Goal: Task Accomplishment & Management: Manage account settings

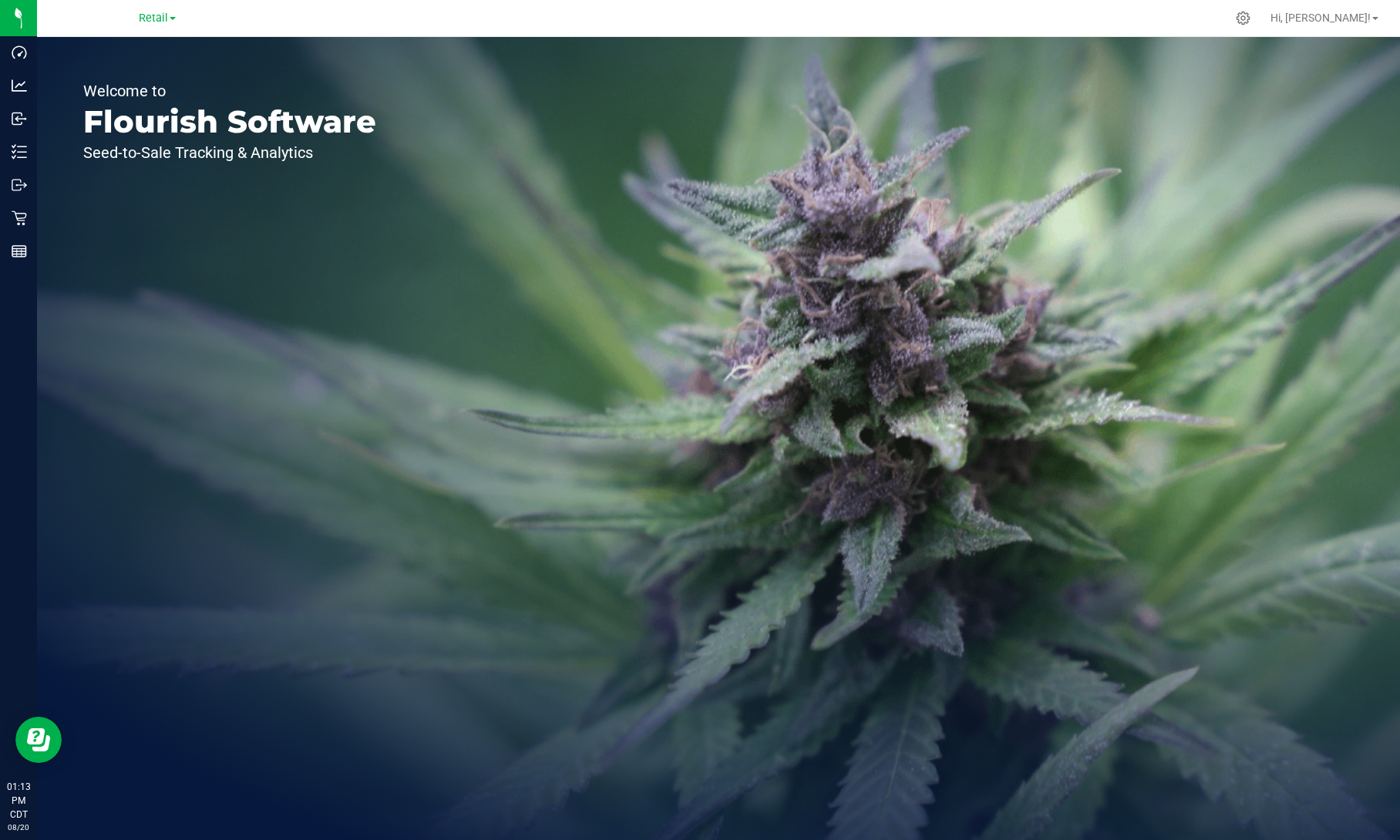
click at [170, 19] on link "Retail" at bounding box center [157, 17] width 37 height 14
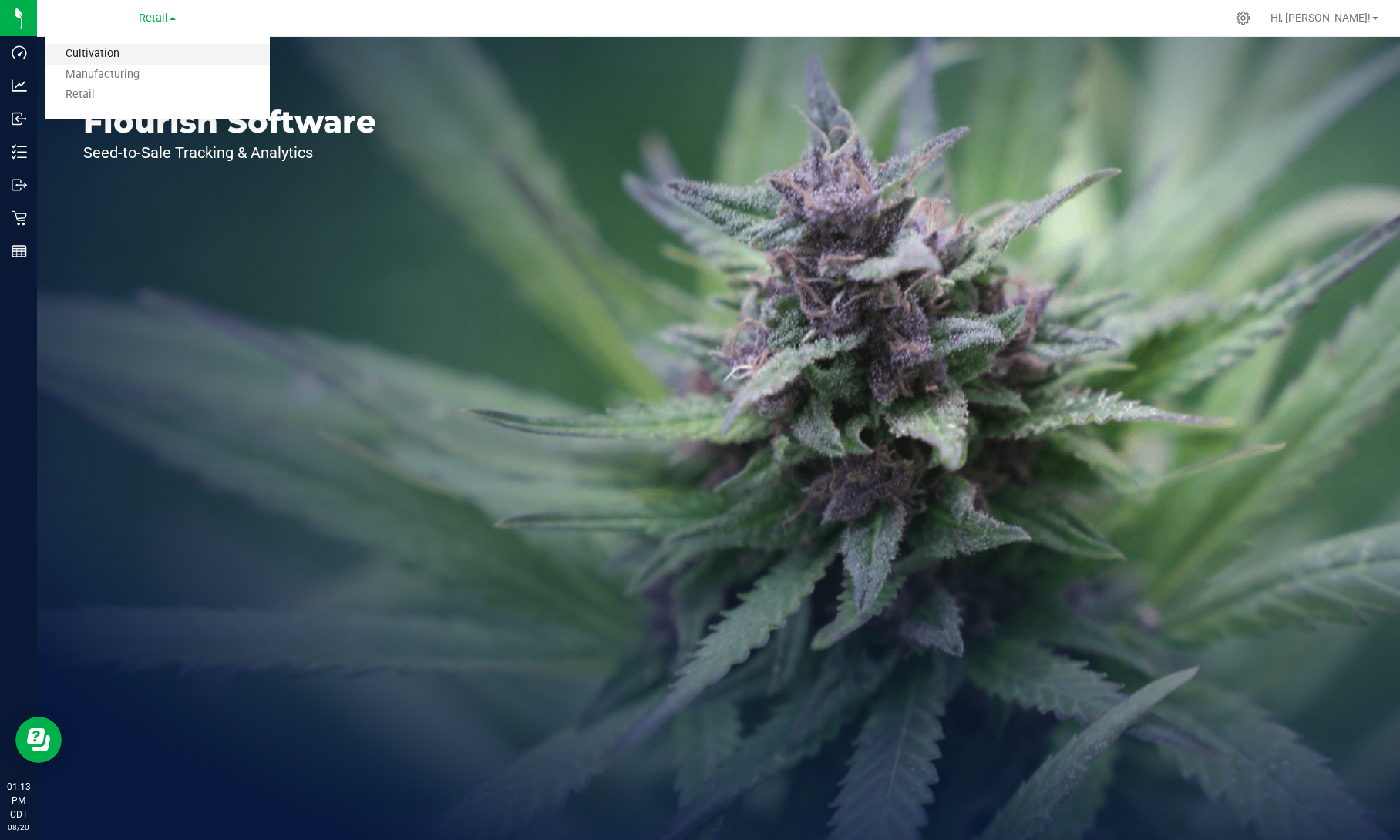
click at [135, 49] on link "Cultivation" at bounding box center [157, 55] width 225 height 20
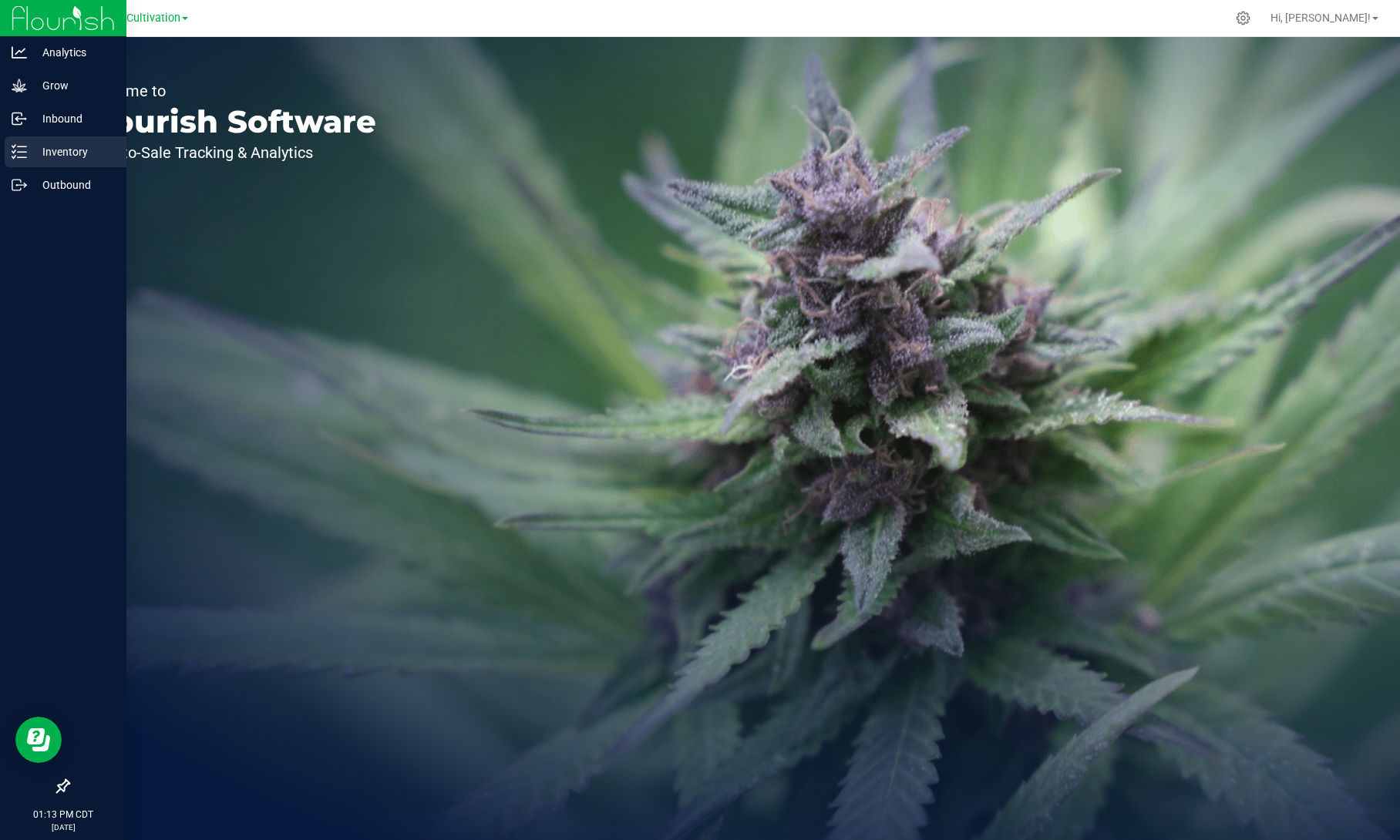
click at [29, 147] on p "Inventory" at bounding box center [73, 152] width 93 height 19
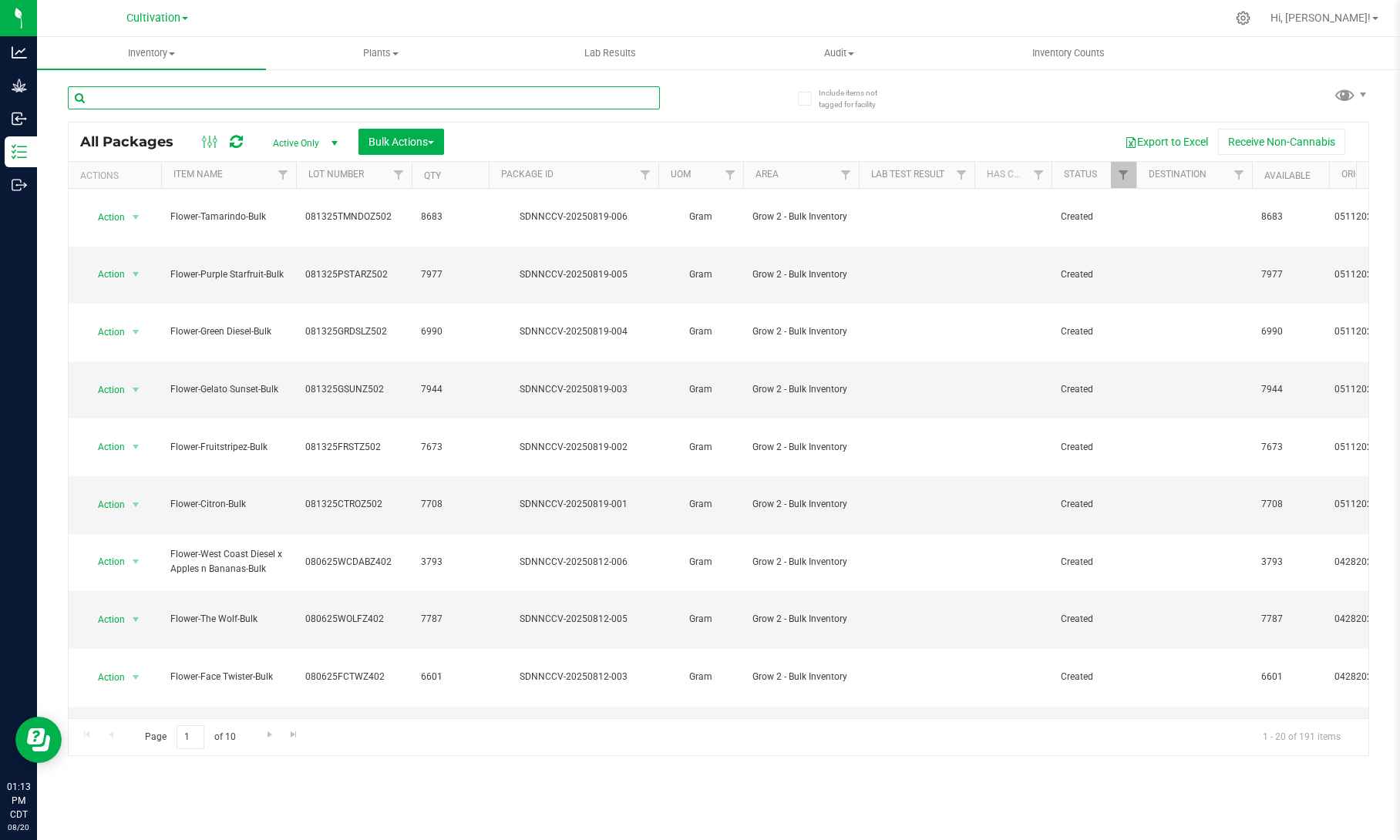
click at [273, 101] on input "text" at bounding box center [364, 97] width 592 height 23
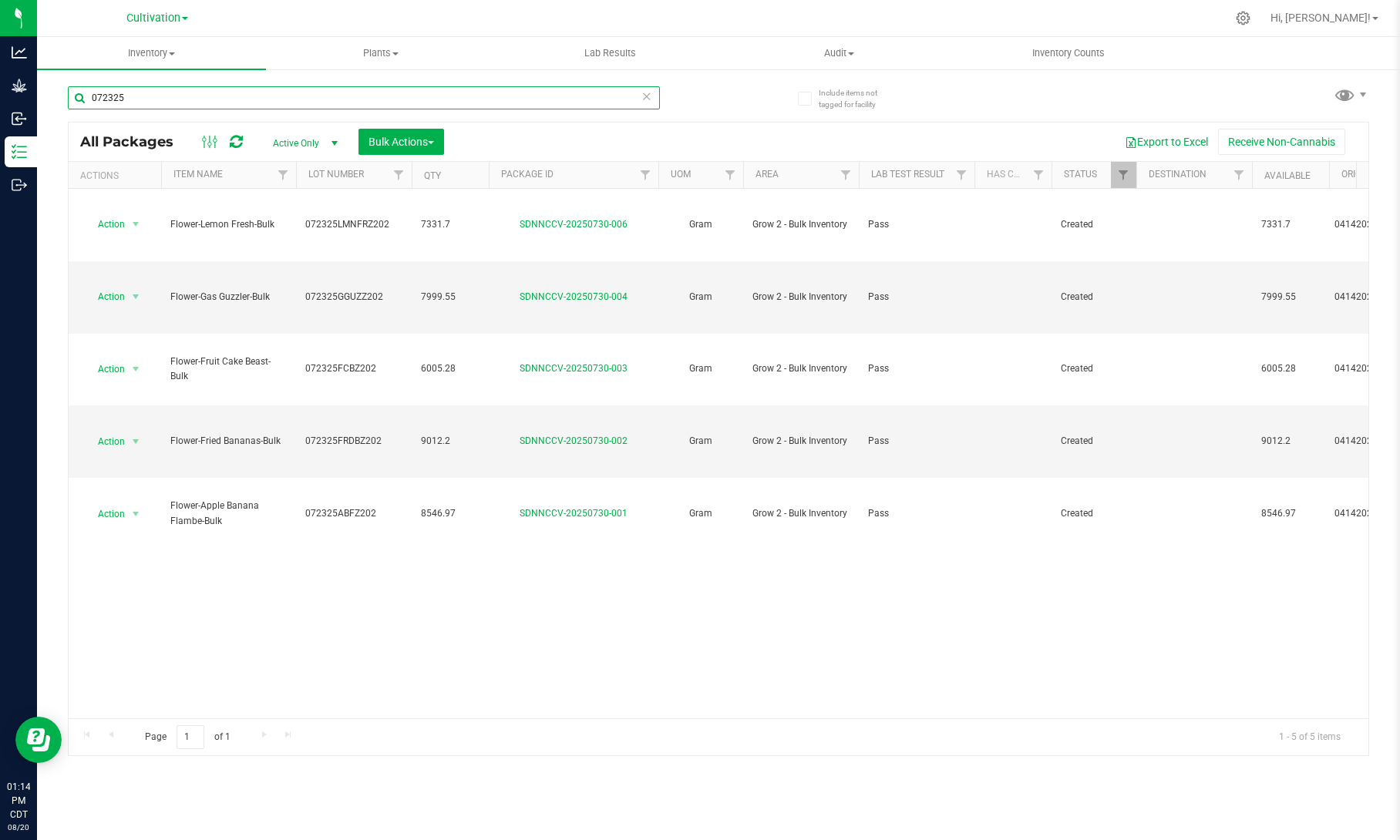
type input "072325"
click at [251, 179] on th "Item Name" at bounding box center [228, 175] width 135 height 27
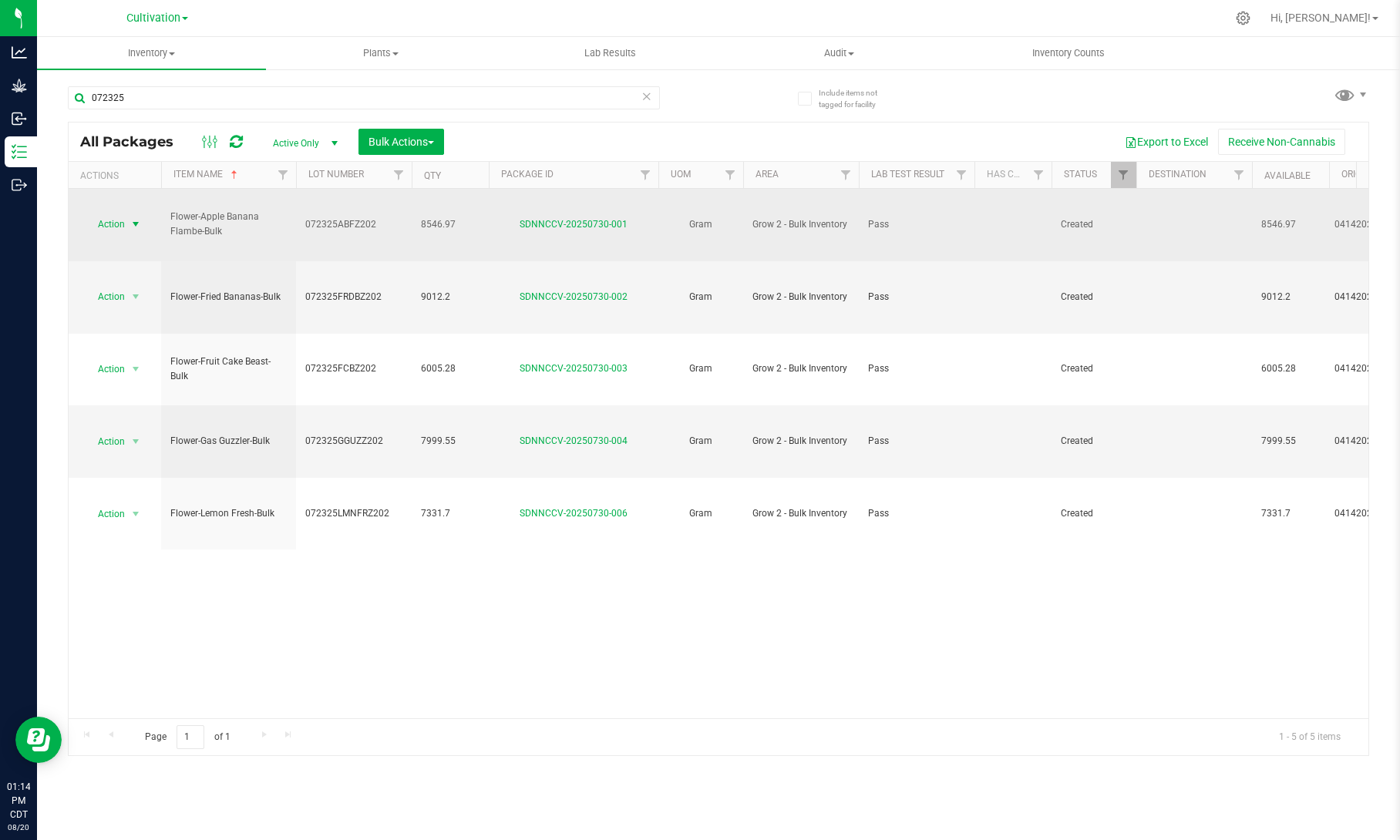
click at [134, 218] on span "select" at bounding box center [135, 224] width 12 height 12
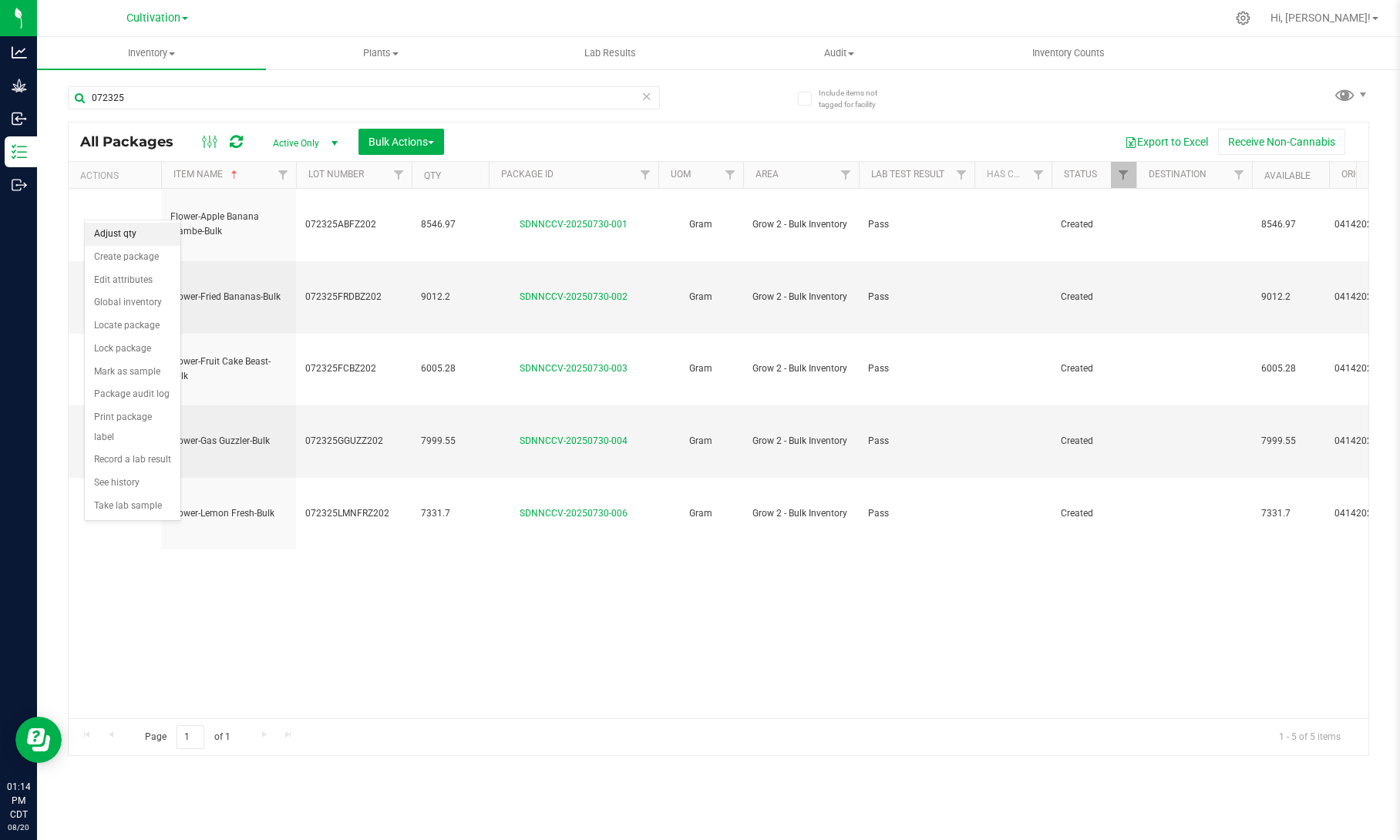
click at [131, 232] on li "Adjust qty" at bounding box center [133, 234] width 95 height 23
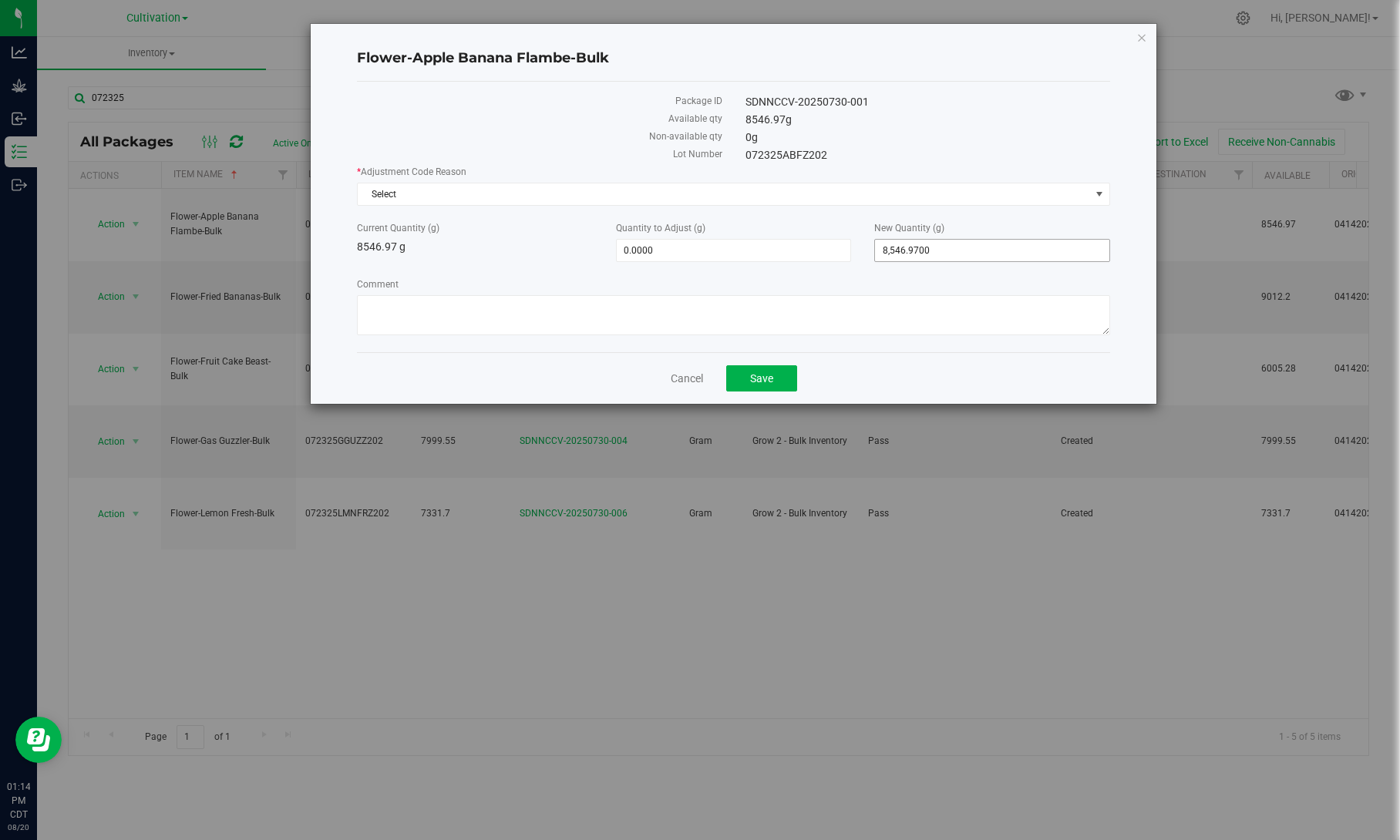
click at [937, 246] on span "8,546.9700 8546.97" at bounding box center [992, 250] width 236 height 23
click at [937, 246] on input "8546.97" at bounding box center [992, 250] width 234 height 21
type input "8382"
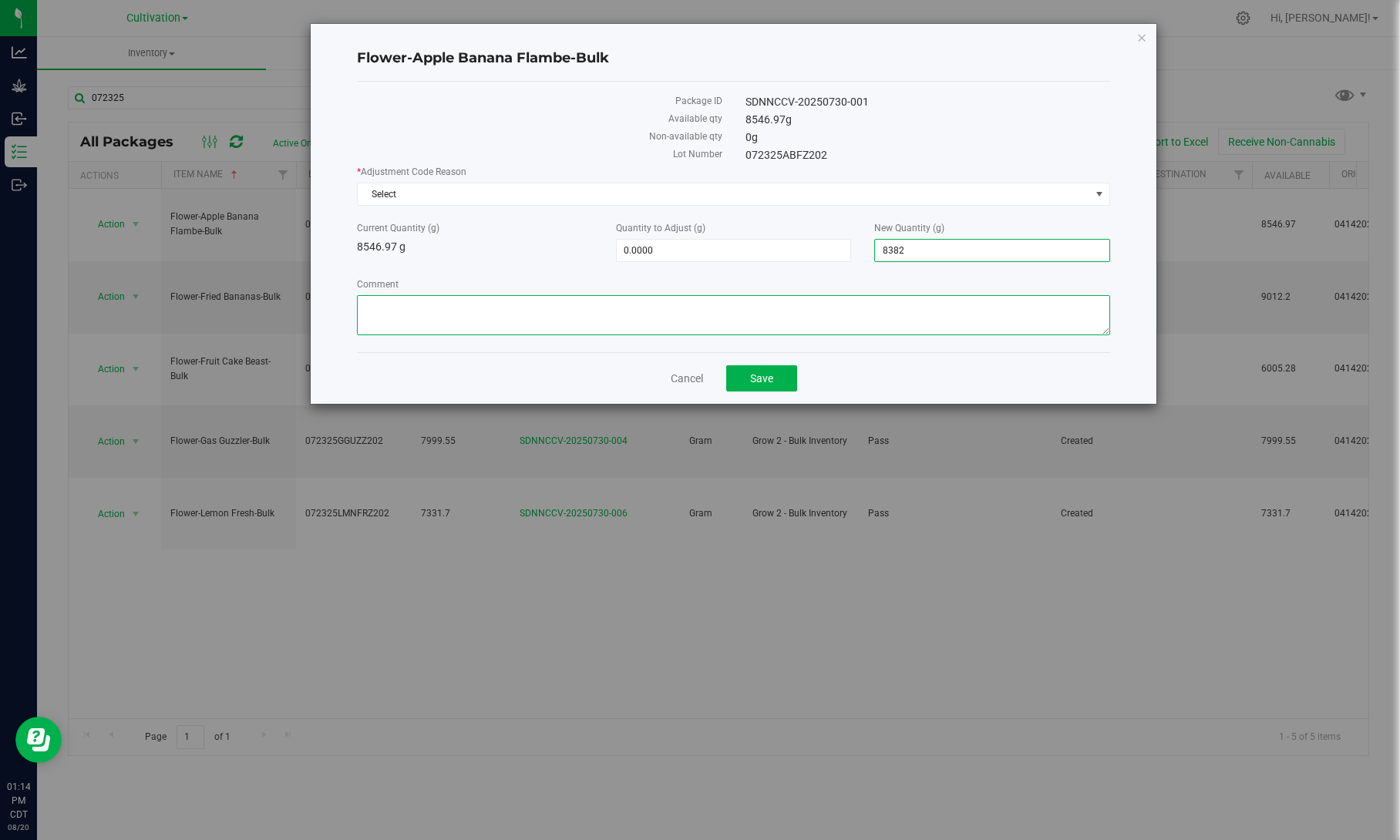
type input "-164.9700"
type input "8,382.0000"
click at [907, 310] on textarea "Comment" at bounding box center [734, 315] width 753 height 40
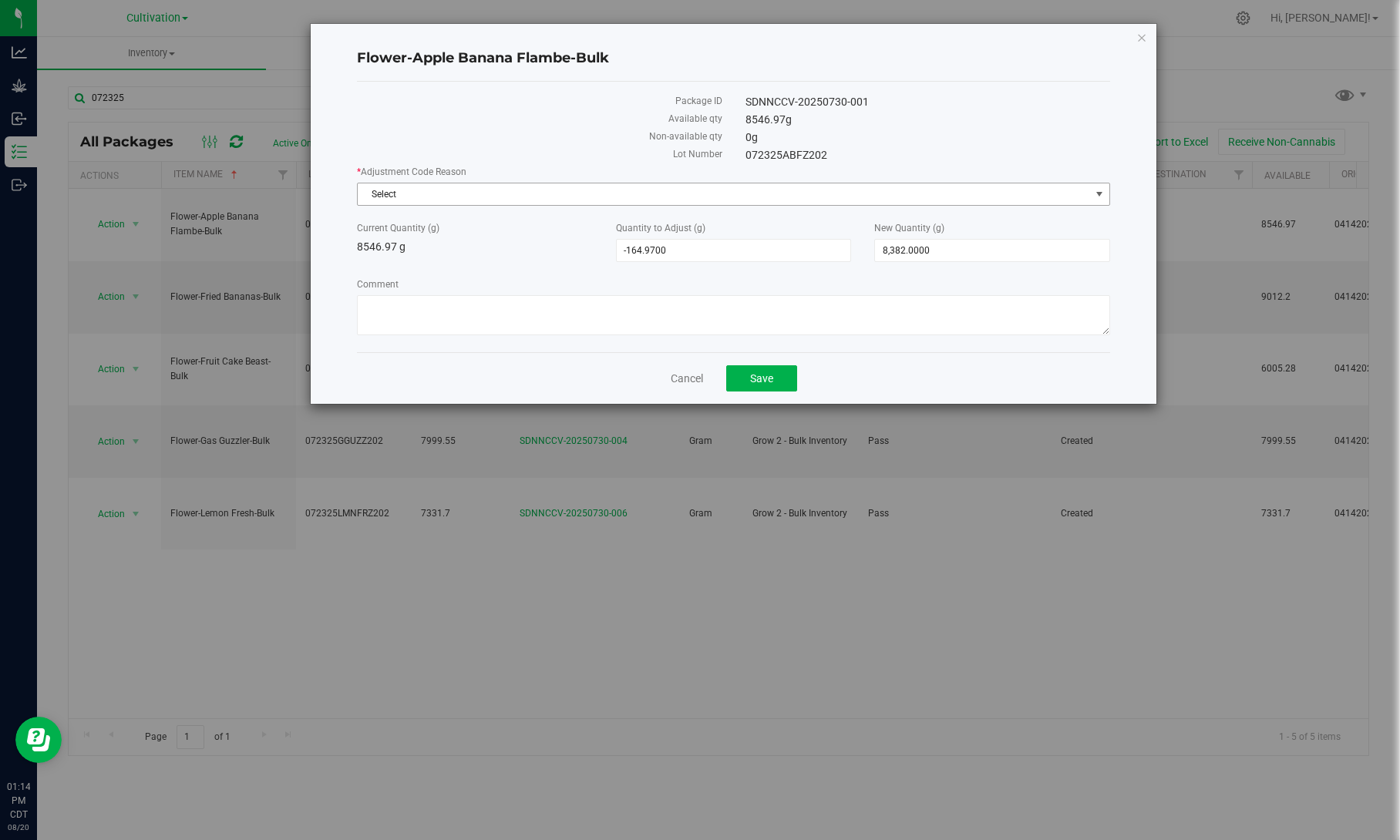
click at [939, 188] on span "Select" at bounding box center [724, 193] width 733 height 21
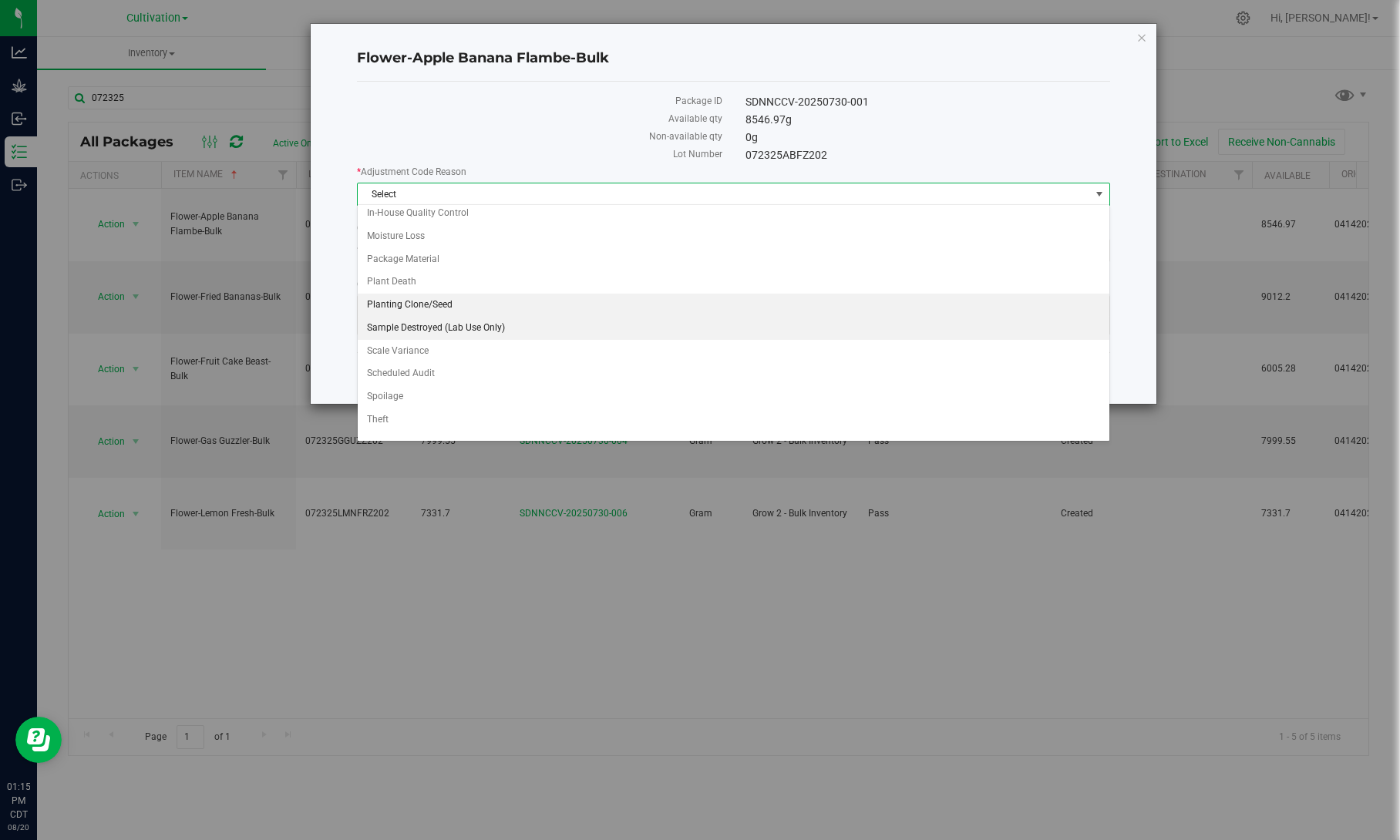
scroll to position [89, 0]
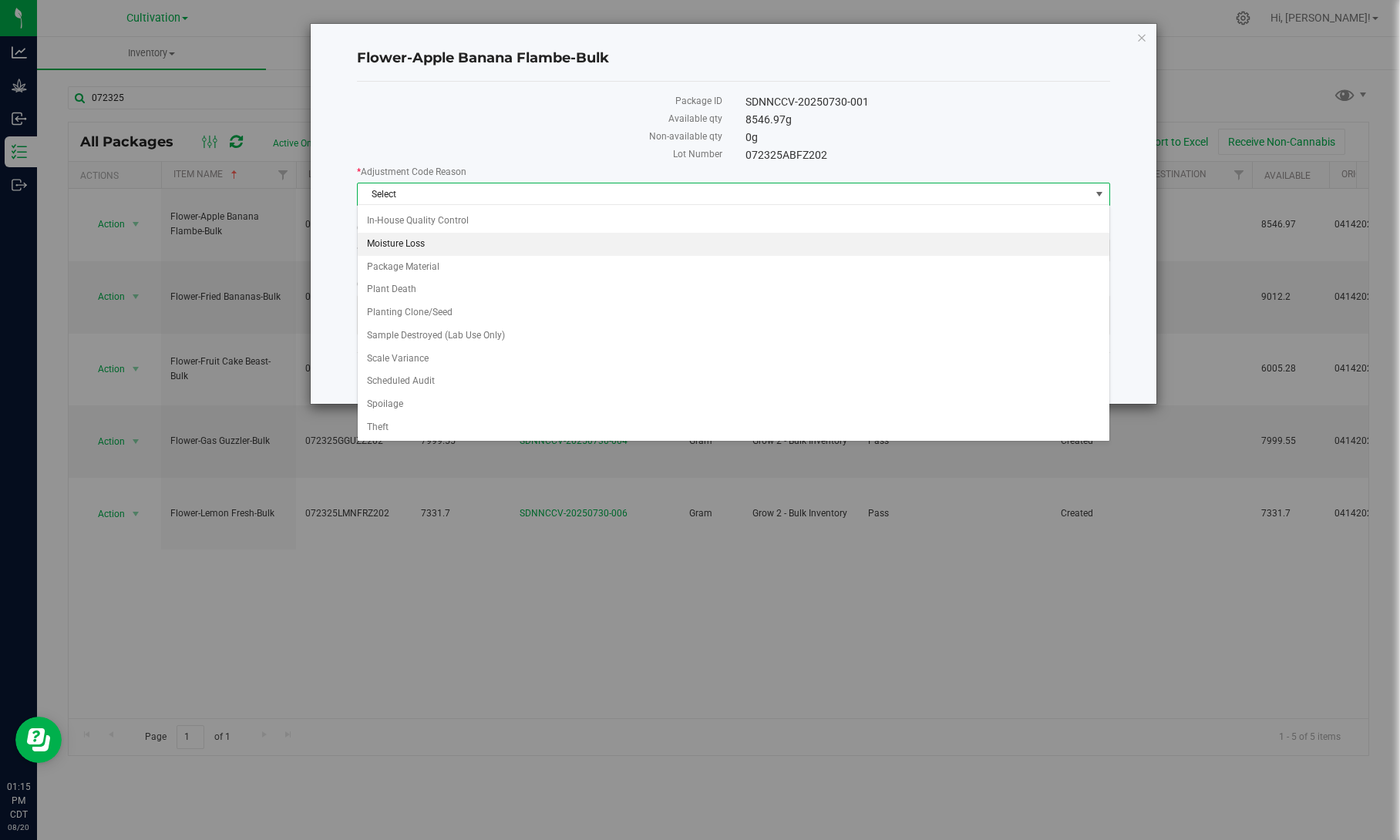
click at [421, 239] on li "Moisture Loss" at bounding box center [734, 244] width 752 height 23
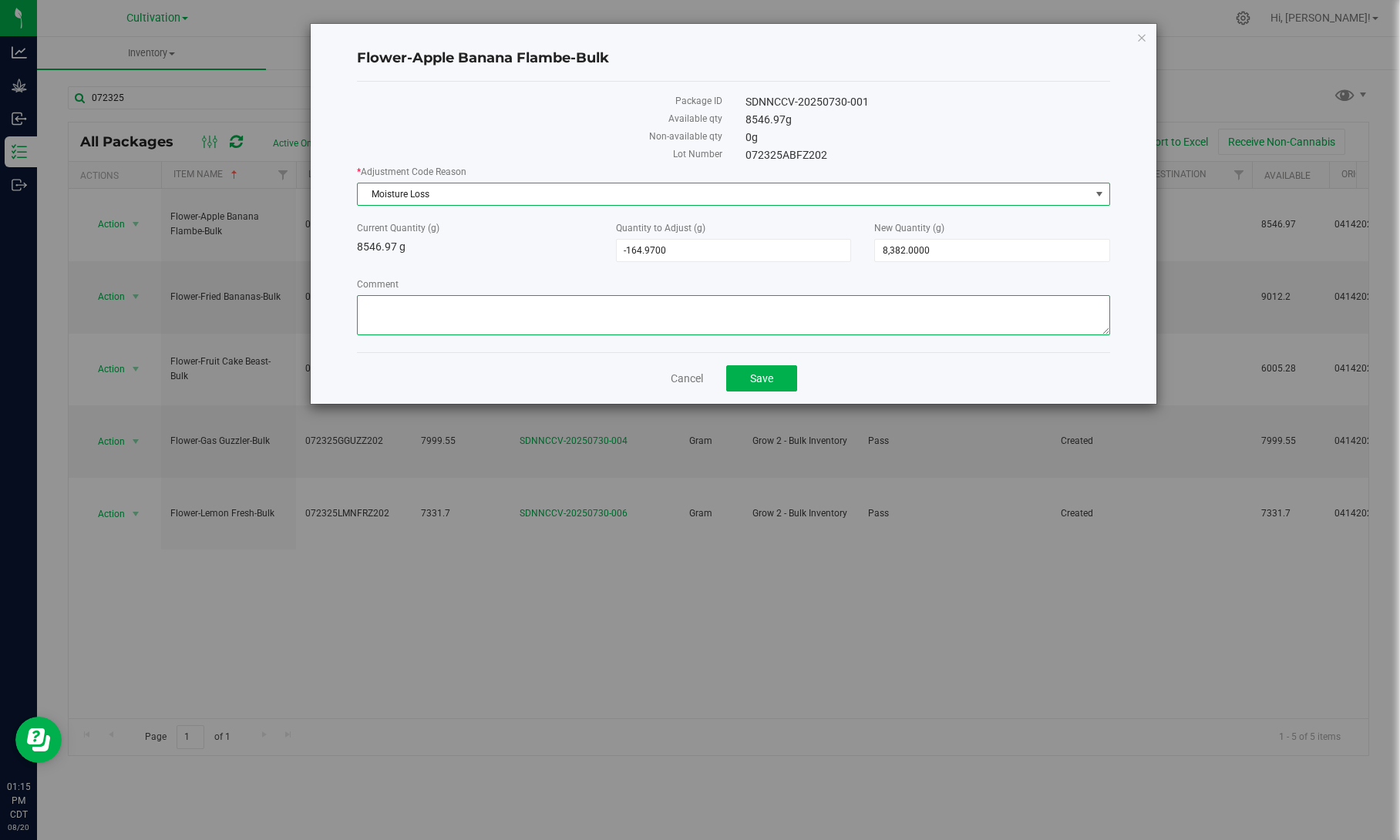
click at [467, 314] on textarea "Comment" at bounding box center [734, 315] width 753 height 40
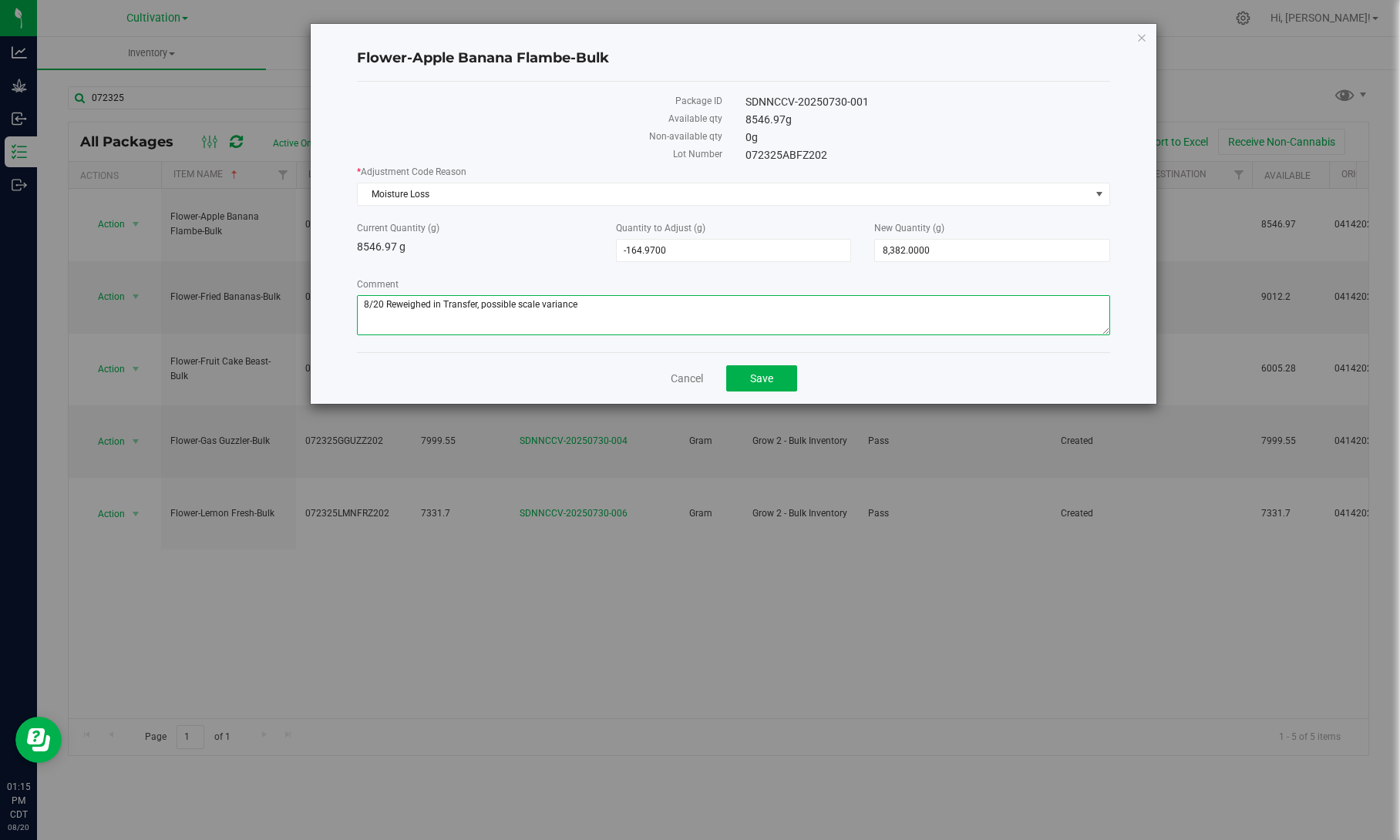
click at [467, 314] on textarea "Comment" at bounding box center [734, 315] width 753 height 40
type textarea "8/20 Reweighed in Transfer, possible scale variance"
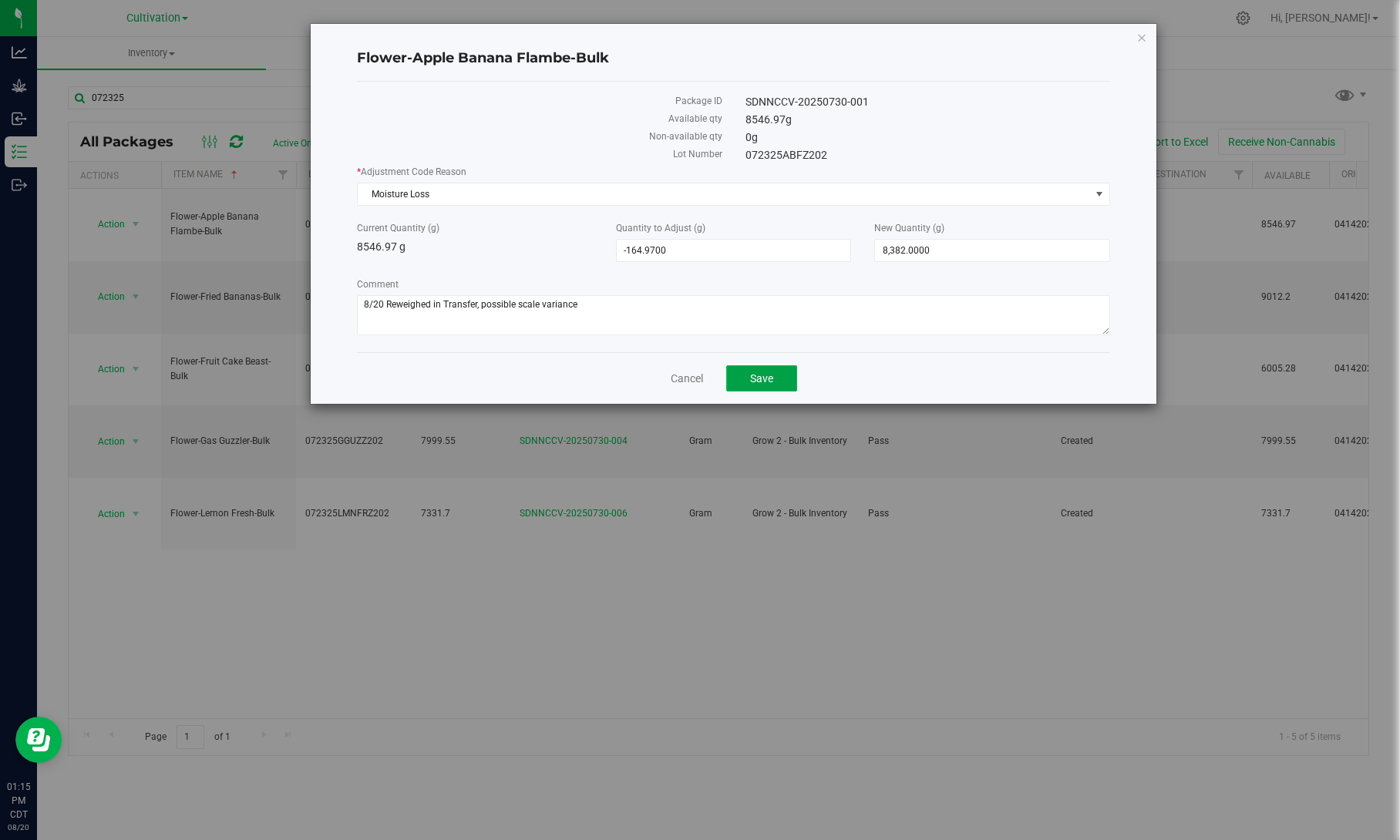
click at [775, 382] on button "Save" at bounding box center [761, 378] width 71 height 26
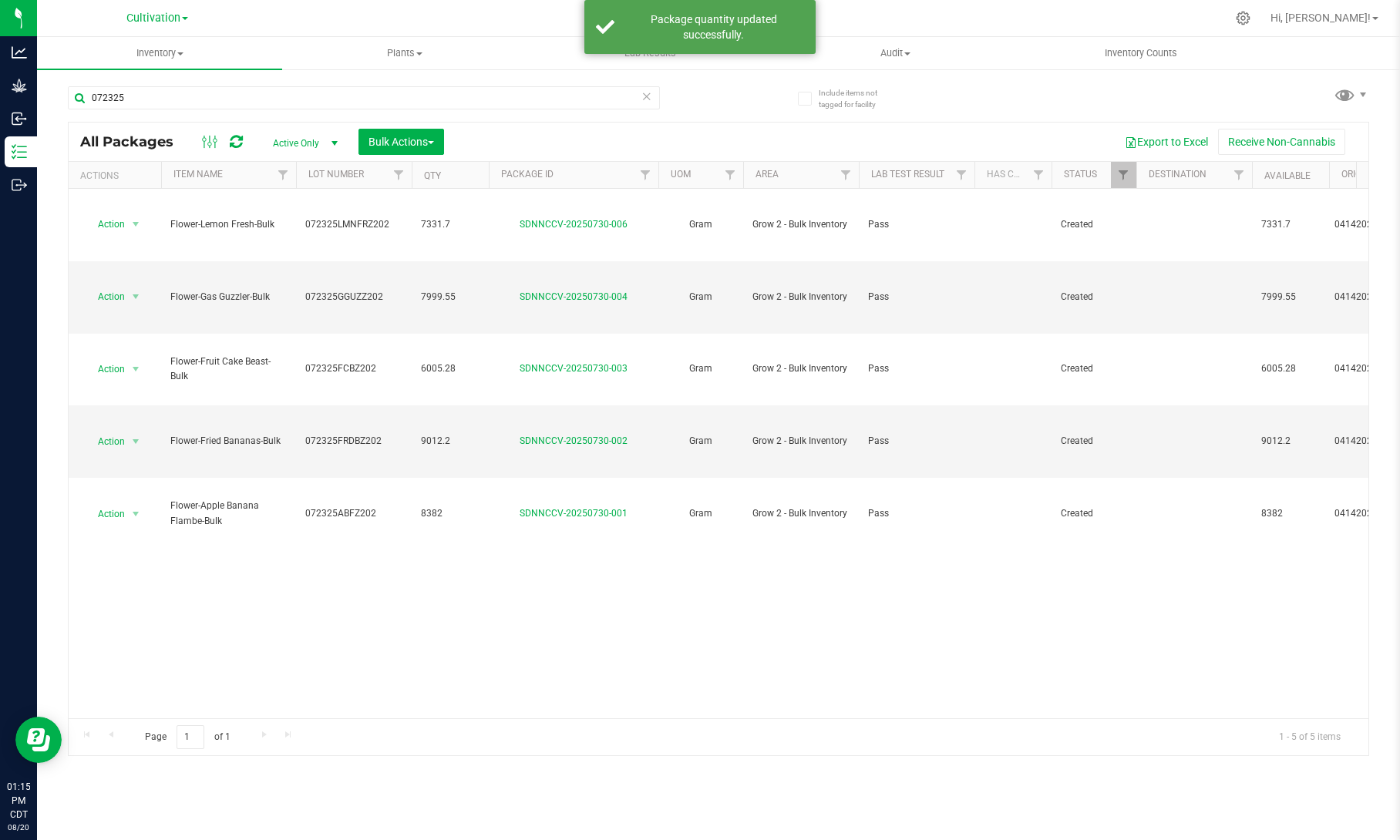
click at [255, 181] on th "Item Name" at bounding box center [228, 175] width 135 height 27
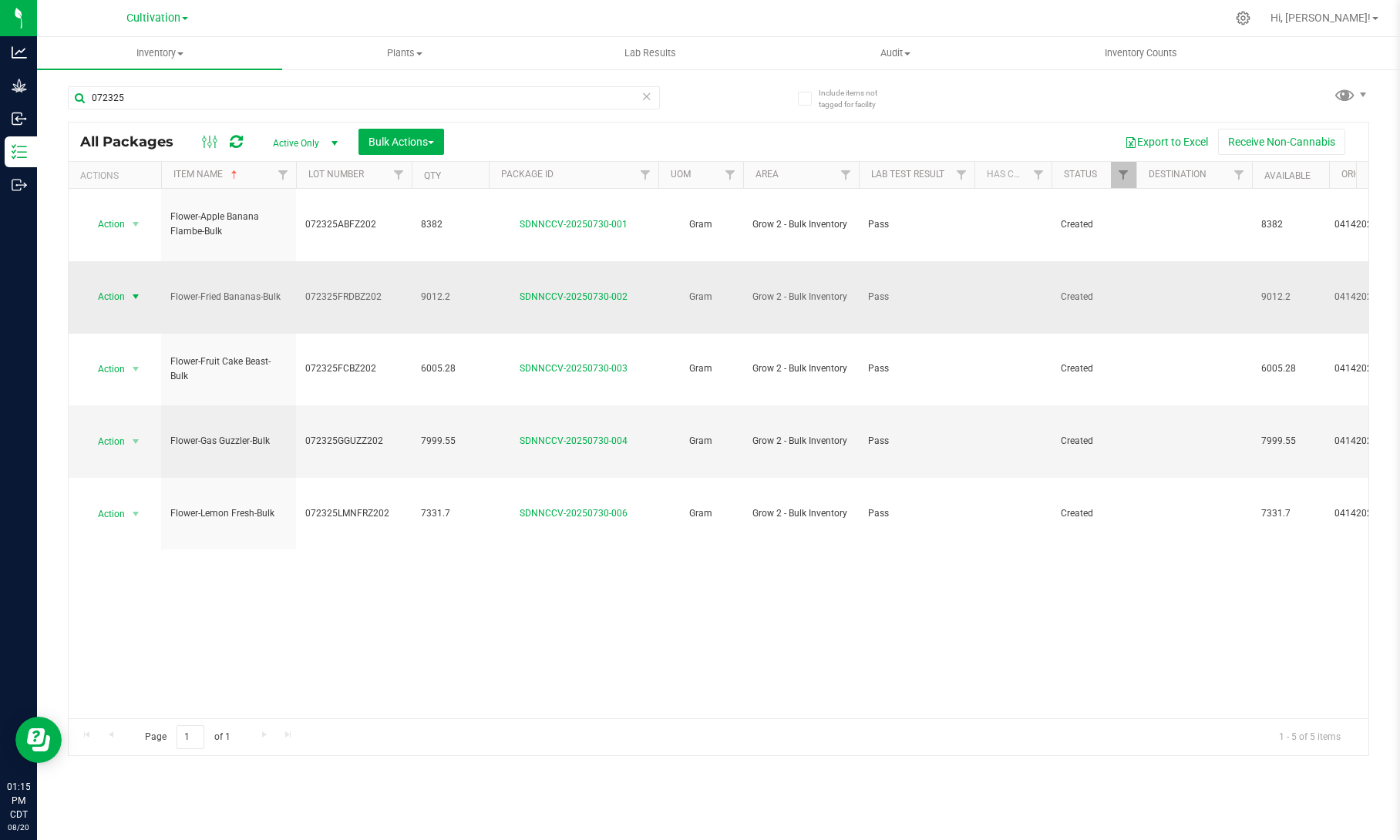
click at [137, 291] on span "select" at bounding box center [135, 296] width 12 height 12
click at [135, 272] on li "Adjust qty" at bounding box center [133, 273] width 95 height 23
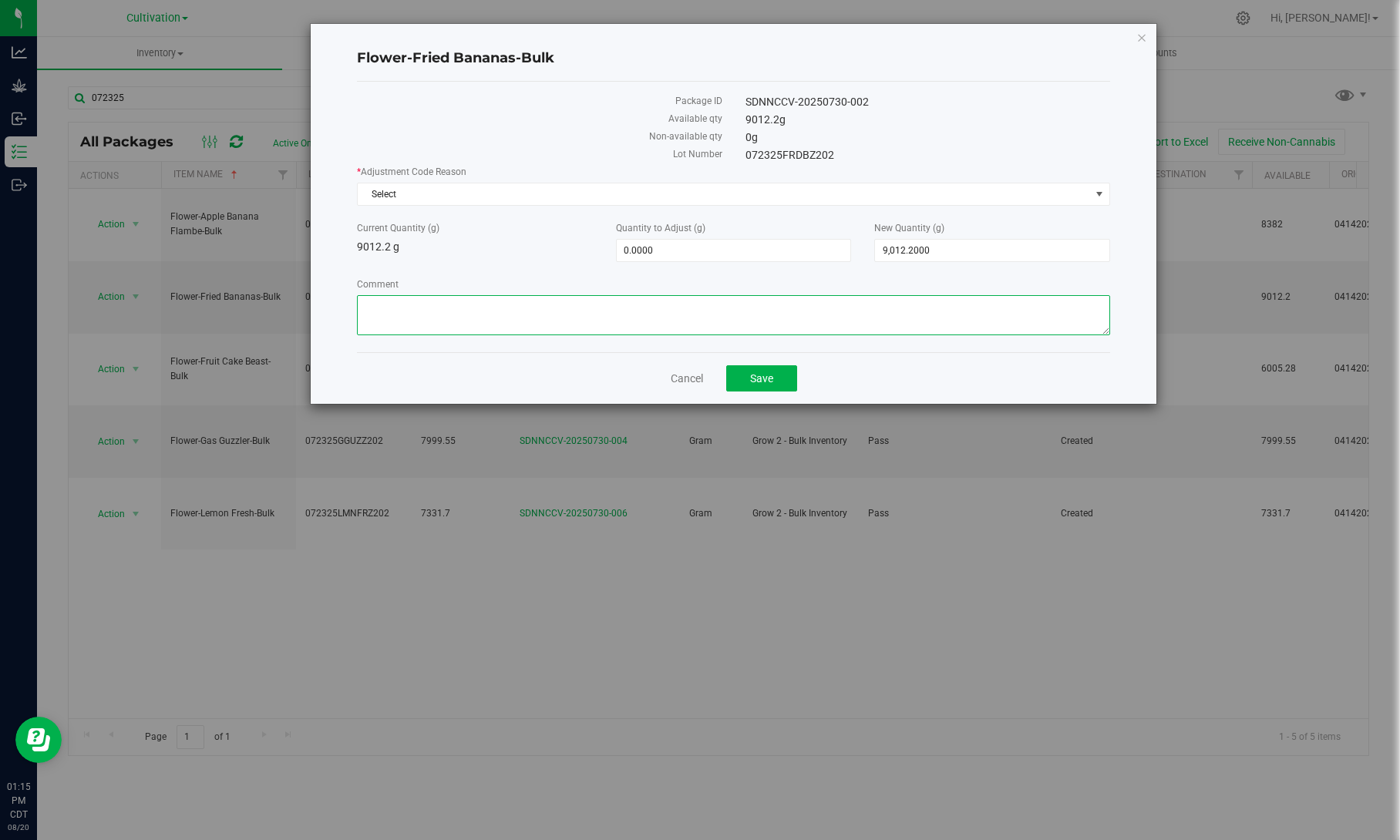
click at [636, 312] on textarea "Comment" at bounding box center [734, 315] width 753 height 40
paste textarea "8/20 Reweighed in Transfer, possible scale variance"
type textarea "8/20 Reweighed in Transfer, possible scale variance"
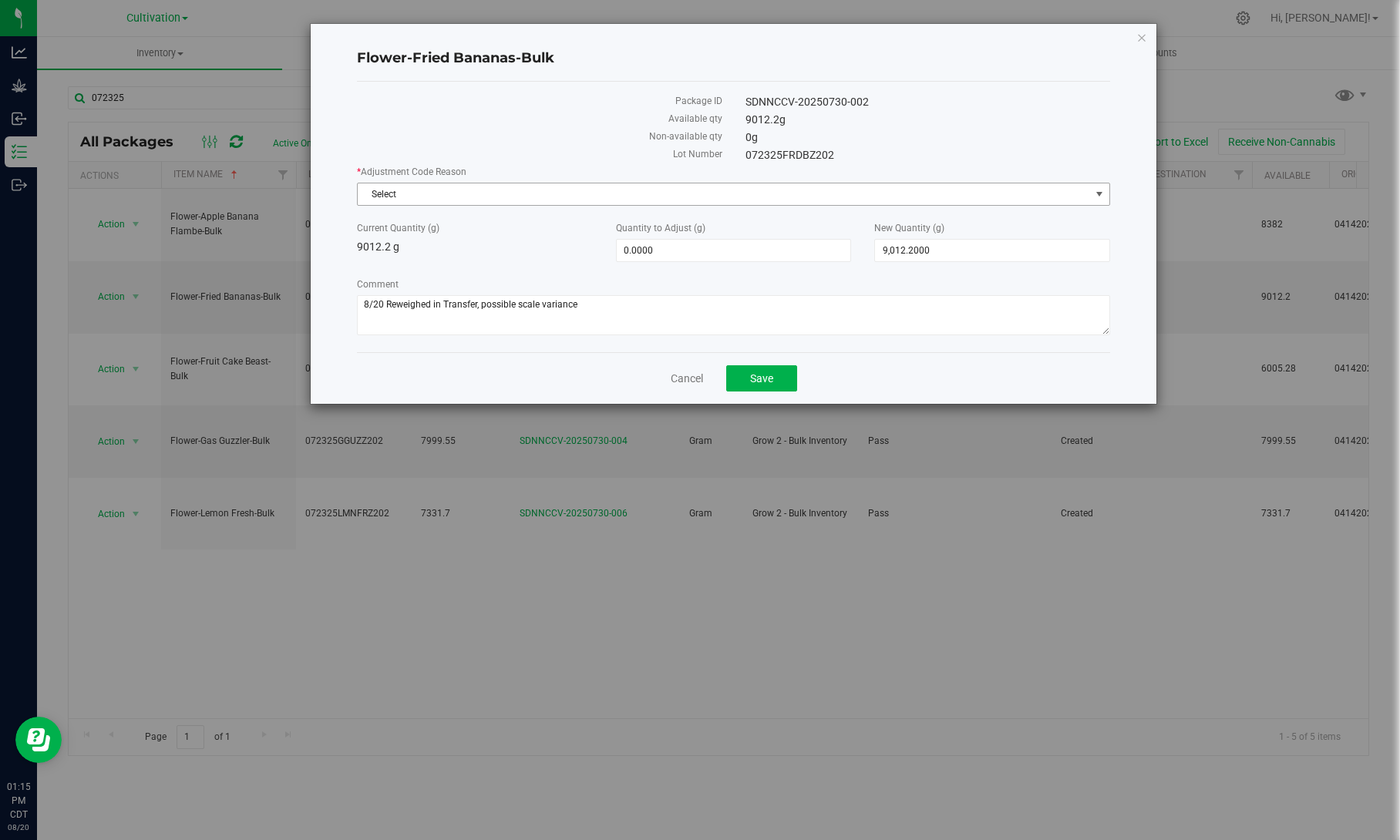
click at [838, 198] on span "Select" at bounding box center [724, 193] width 733 height 21
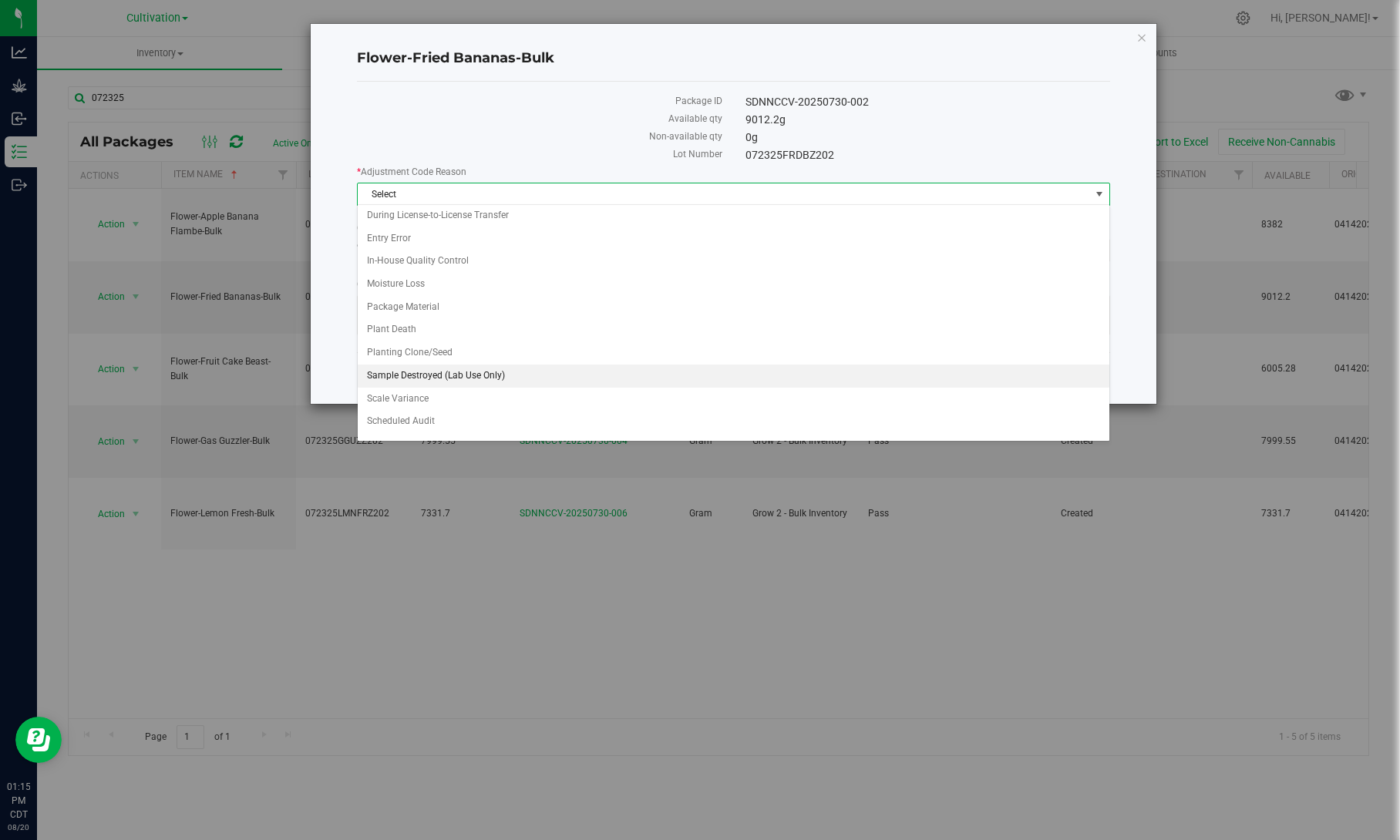
scroll to position [48, 0]
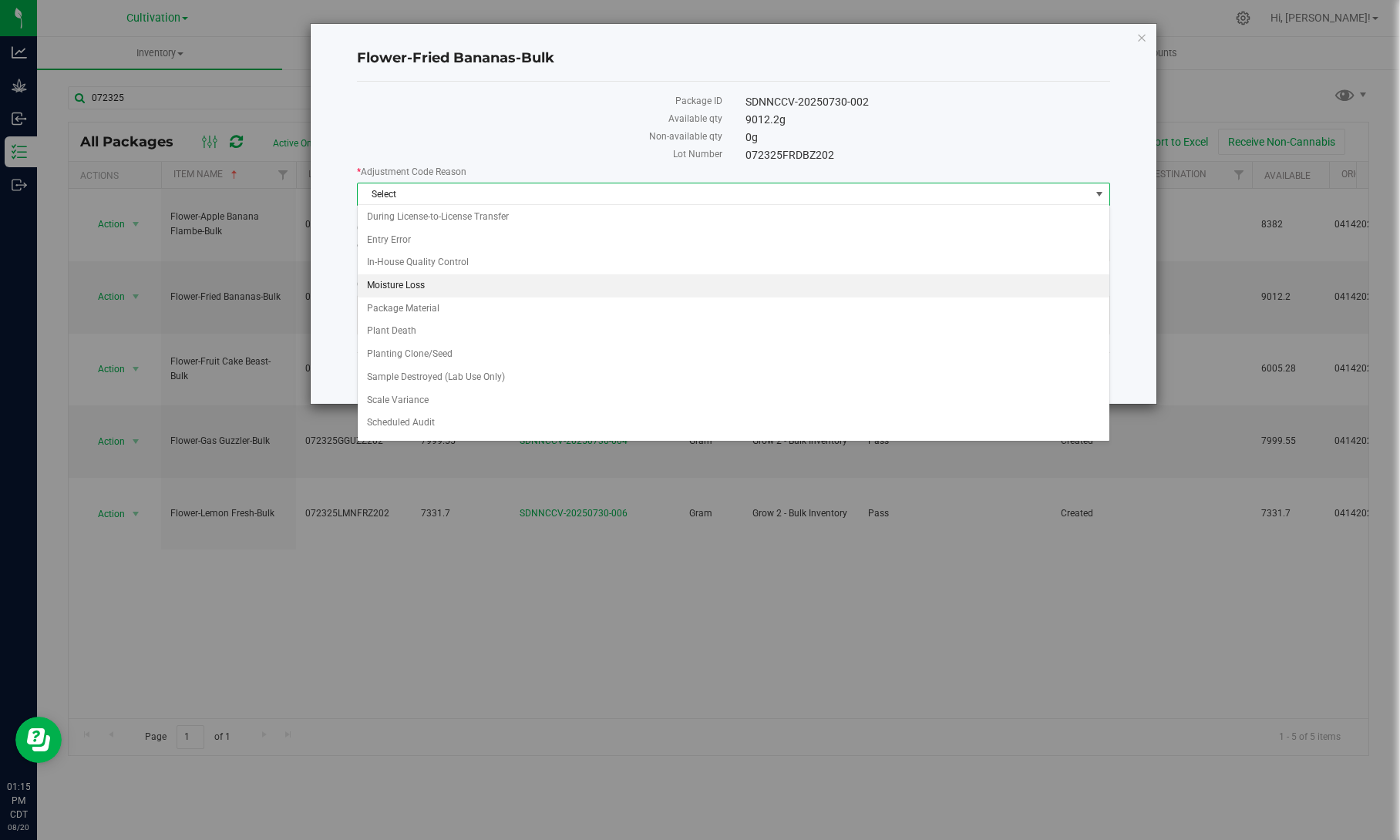
click at [491, 285] on li "Moisture Loss" at bounding box center [734, 285] width 752 height 23
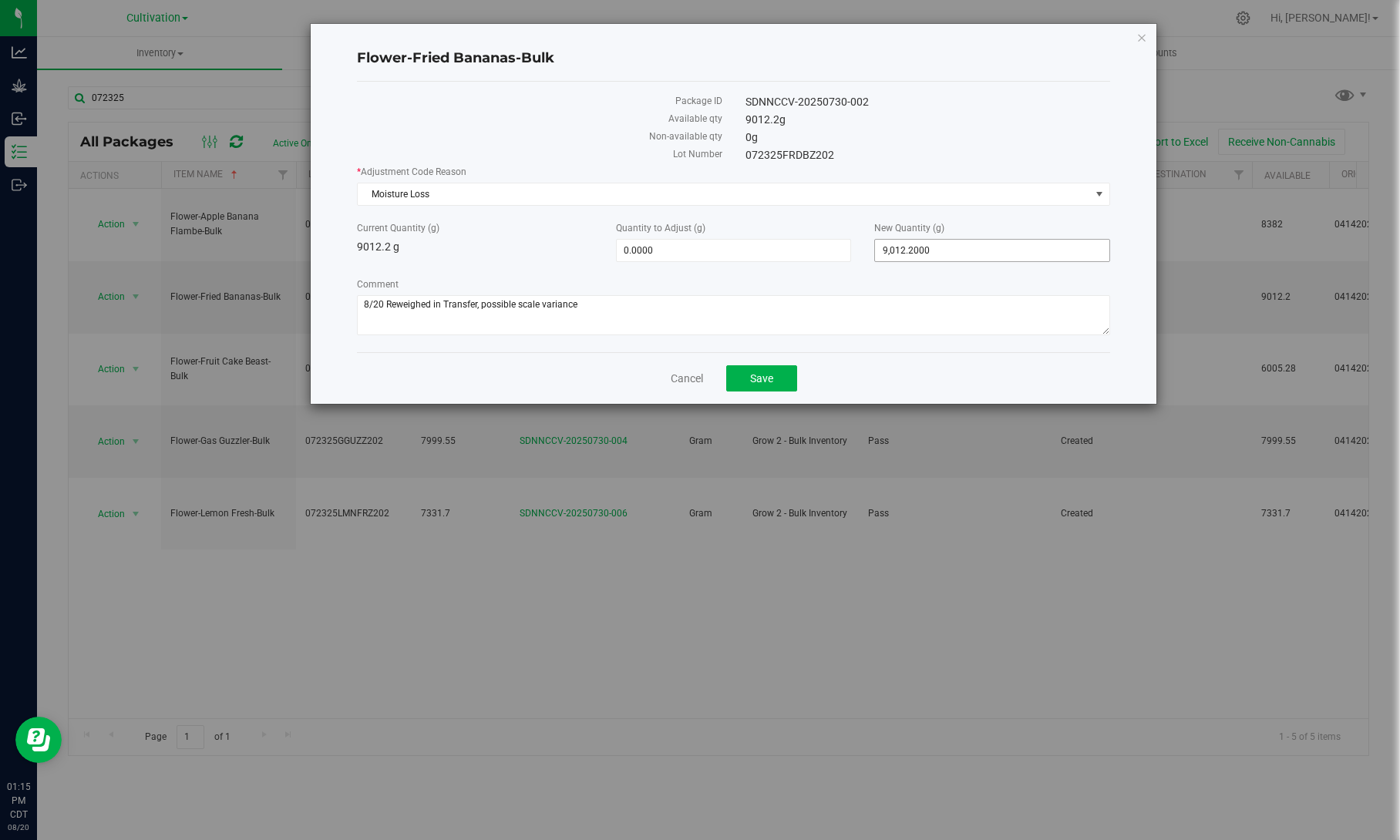
click at [970, 241] on span "9,012.2000 9012.2" at bounding box center [992, 250] width 236 height 23
click at [970, 241] on input "9012.2" at bounding box center [992, 250] width 234 height 21
type input "8857.5"
type input "-154.7000"
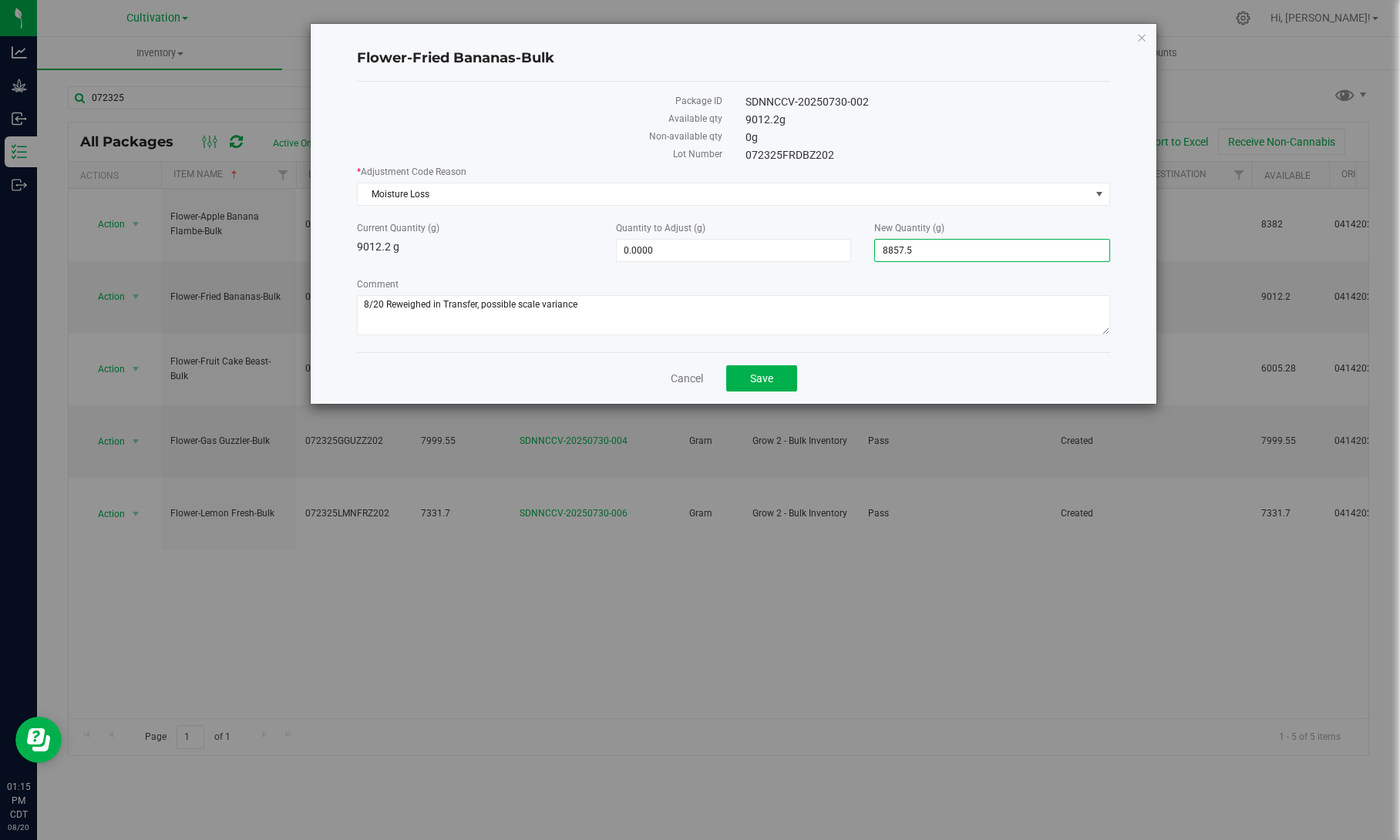
type input "8,857.5000"
click at [966, 266] on div "* Adjustment Code Reason Moisture Loss Select API Adjustment Error API Conversi…" at bounding box center [734, 252] width 753 height 175
click at [775, 371] on button "Save" at bounding box center [761, 378] width 71 height 26
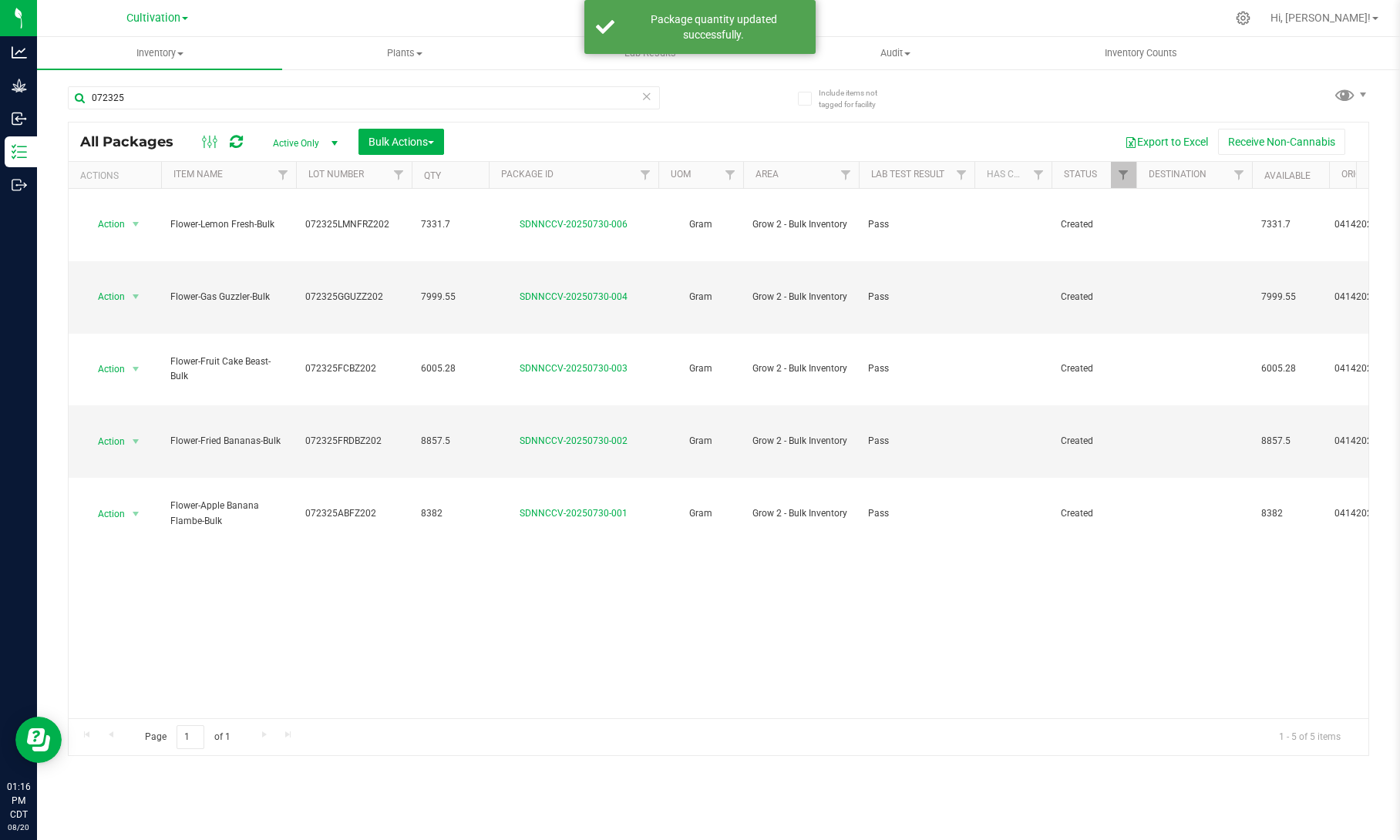
click at [250, 173] on th "Item Name" at bounding box center [228, 175] width 135 height 27
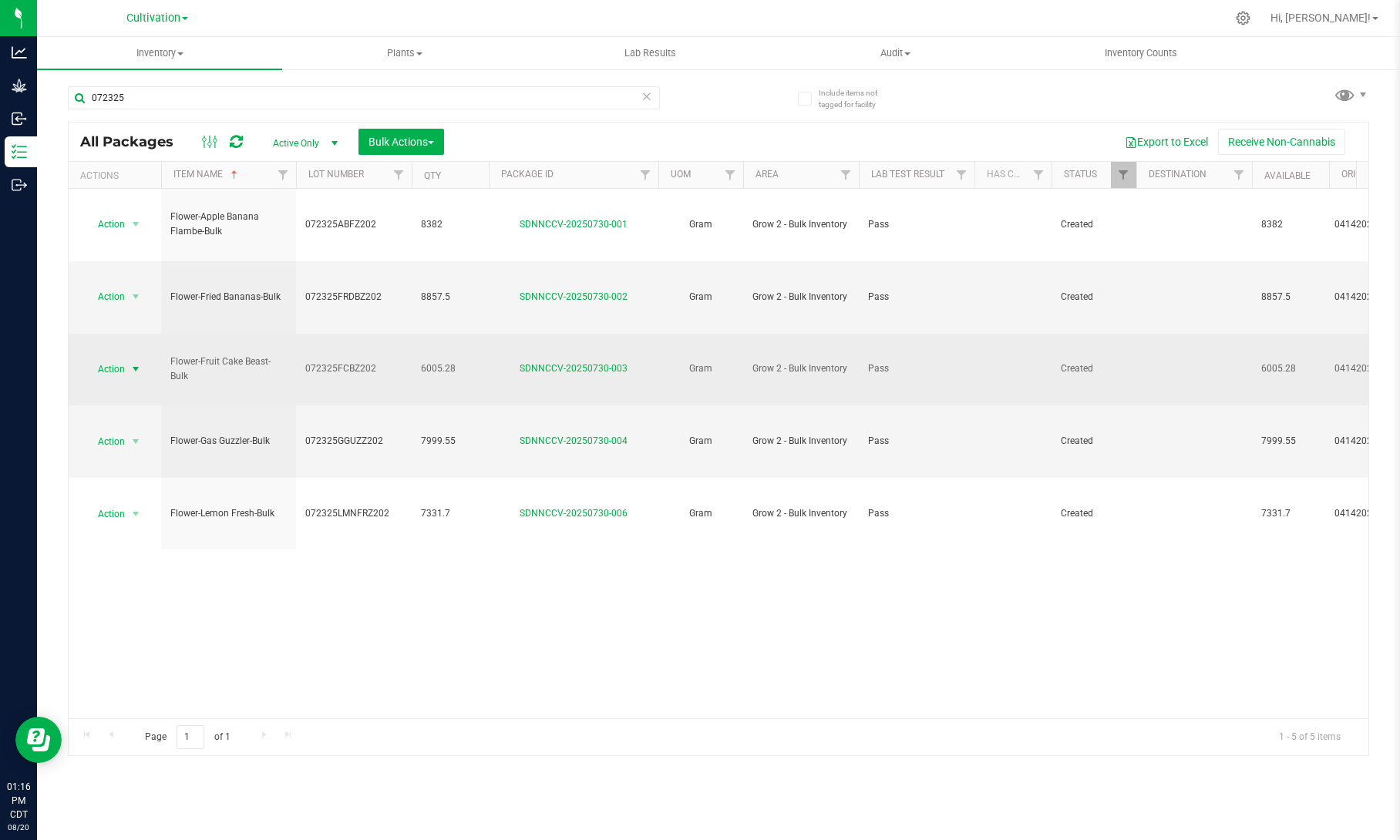
click at [142, 359] on span "select" at bounding box center [135, 369] width 20 height 21
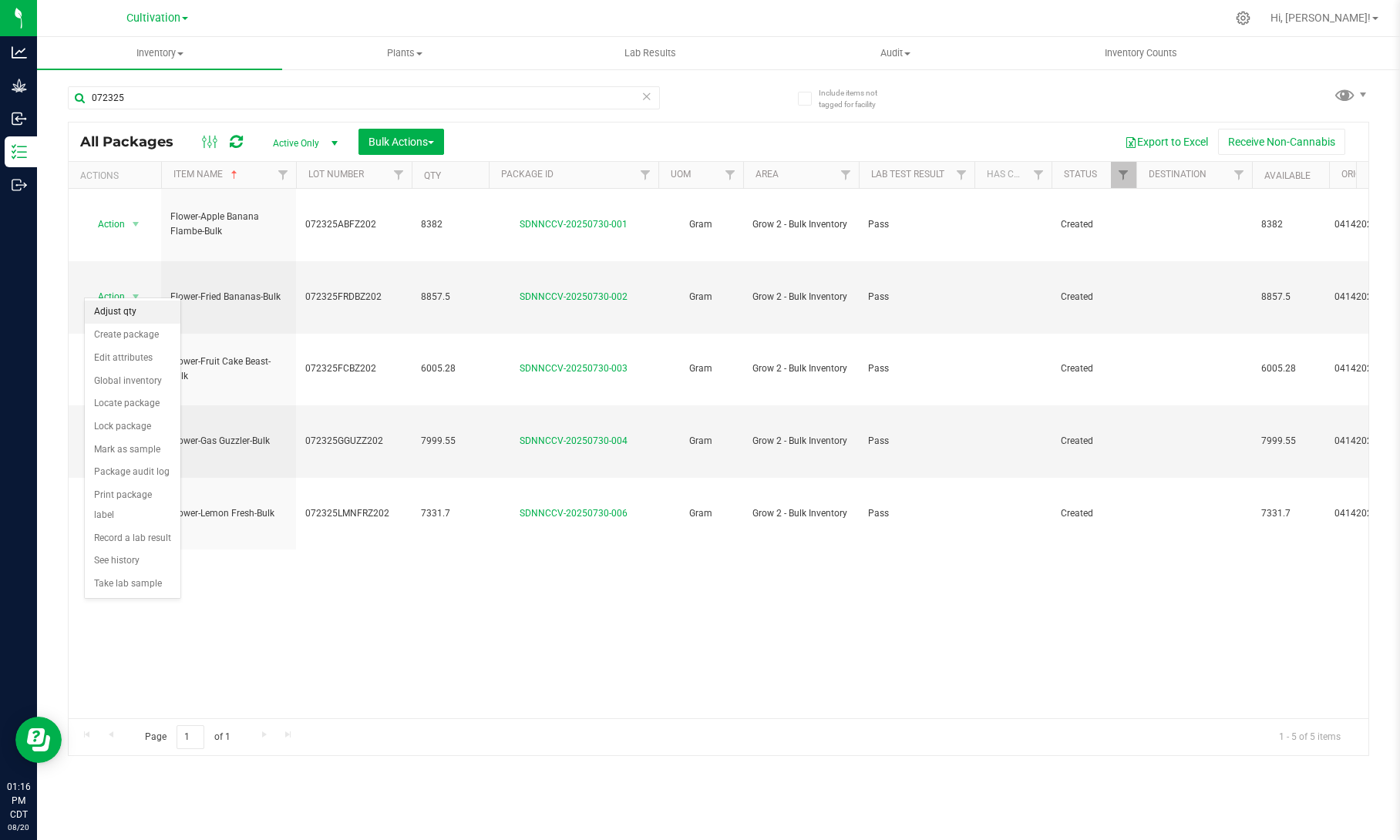
click at [149, 317] on li "Adjust qty" at bounding box center [133, 312] width 95 height 23
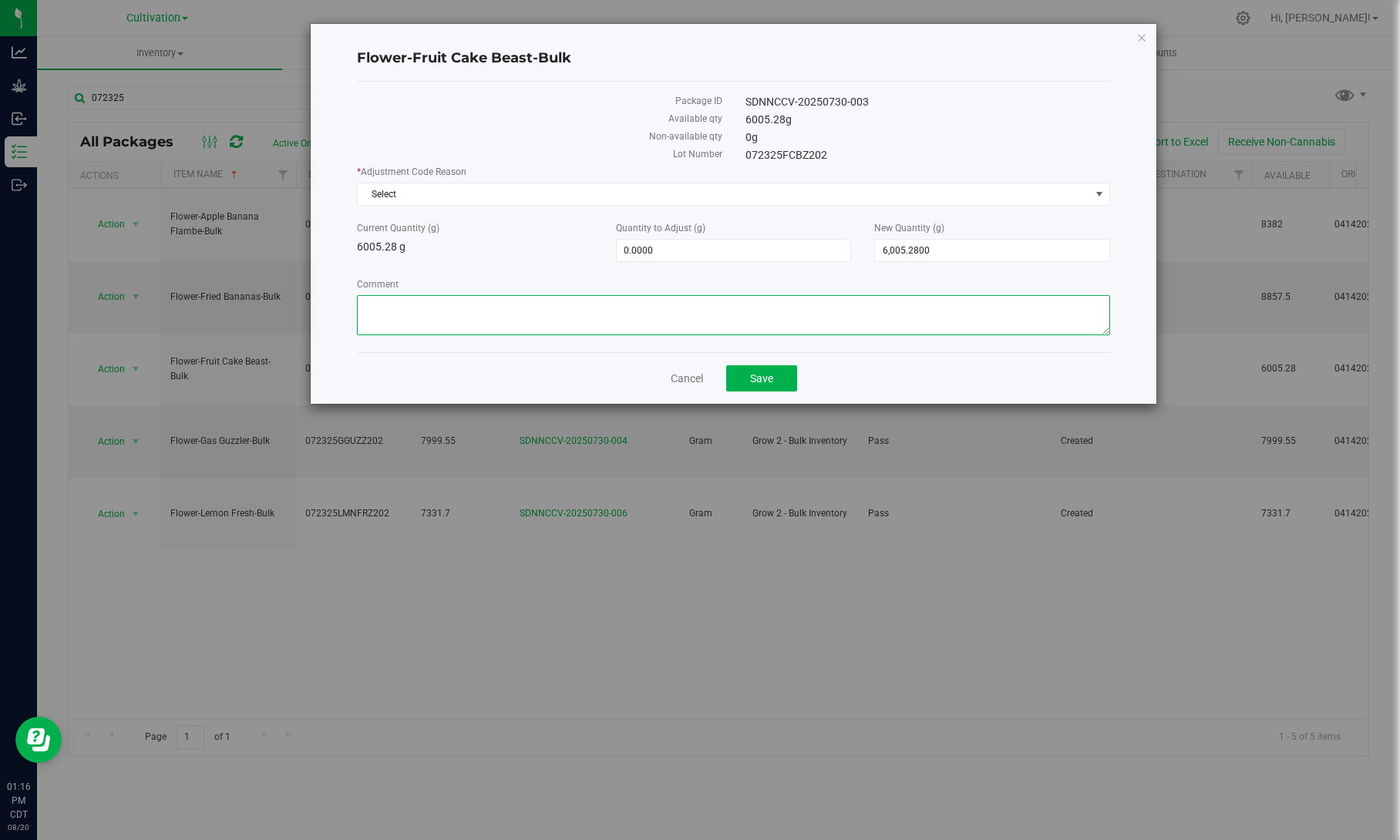
click at [620, 305] on textarea "Comment" at bounding box center [734, 315] width 753 height 40
paste textarea "8/20 Reweighed in Transfer, possible scale variance"
type textarea "8/20 Reweighed in Transfer, possible scale variance"
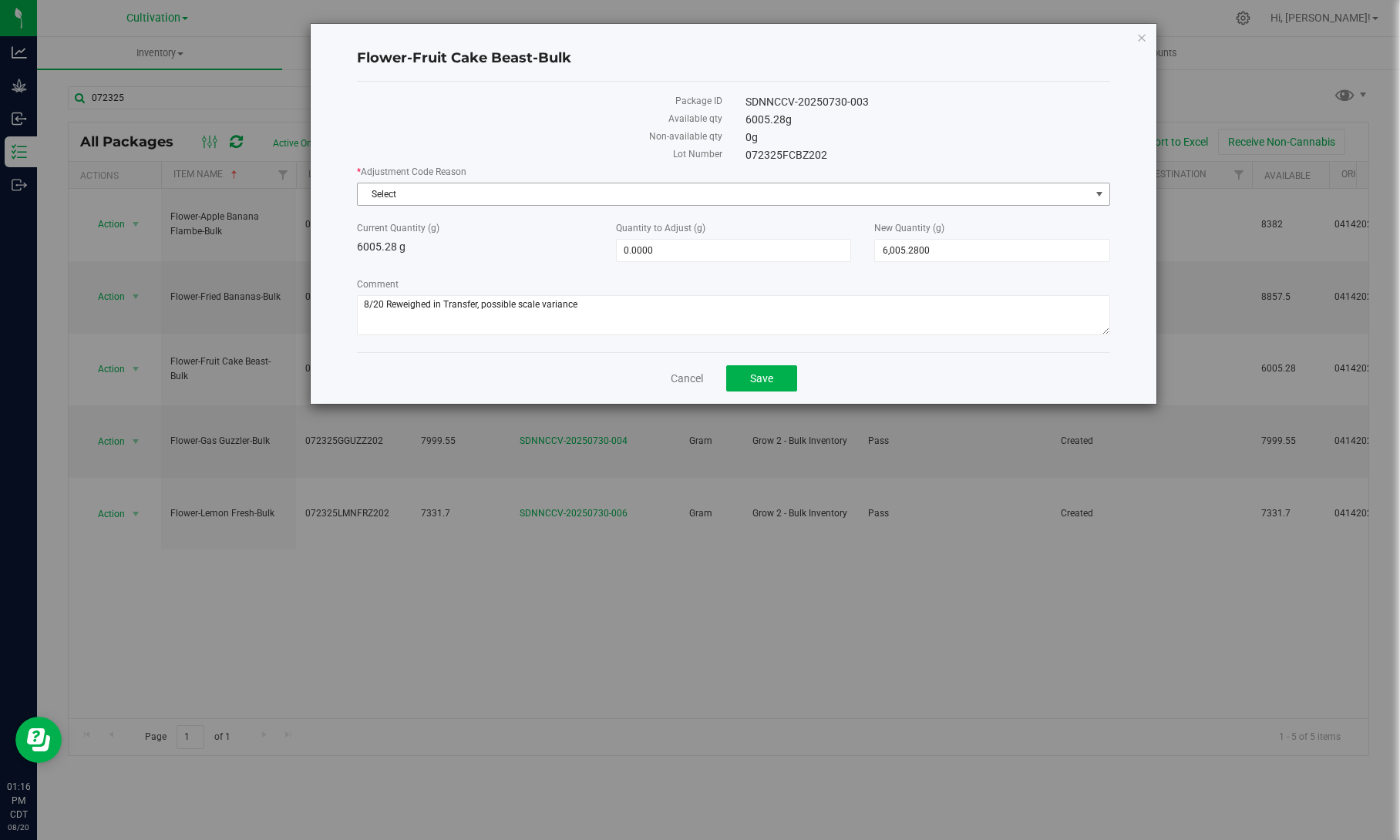
click at [682, 191] on span "Select" at bounding box center [724, 193] width 733 height 21
click at [900, 244] on span "6,005.2800 6005.28" at bounding box center [992, 250] width 236 height 23
click at [900, 244] on input "6005.28" at bounding box center [992, 250] width 234 height 21
type input "5855"
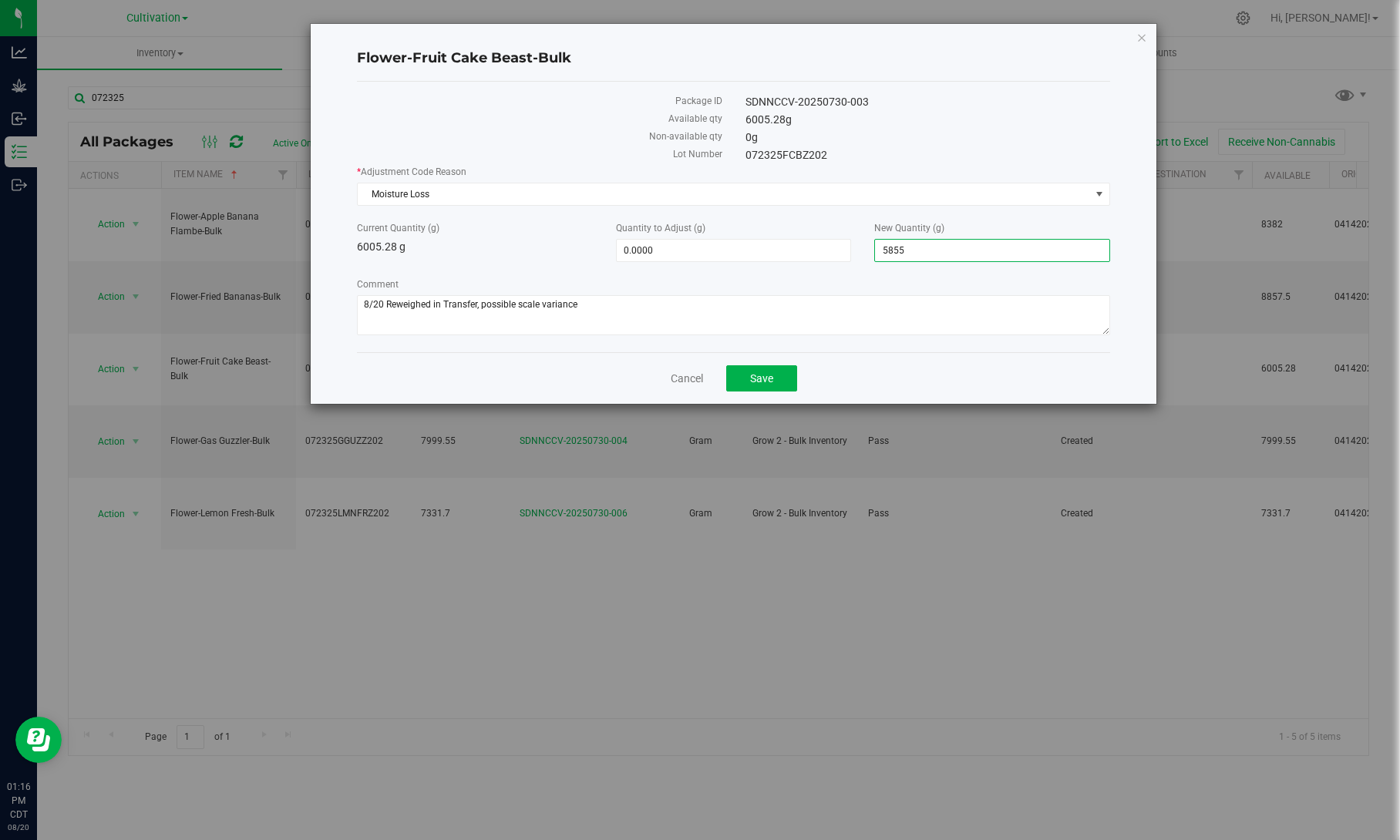
type input "-150.2800"
type input "5,855.0000"
click at [904, 270] on div "* Adjustment Code Reason Moisture Loss Select API Adjustment Error API Conversi…" at bounding box center [734, 252] width 753 height 175
click at [765, 373] on span "Save" at bounding box center [762, 378] width 23 height 12
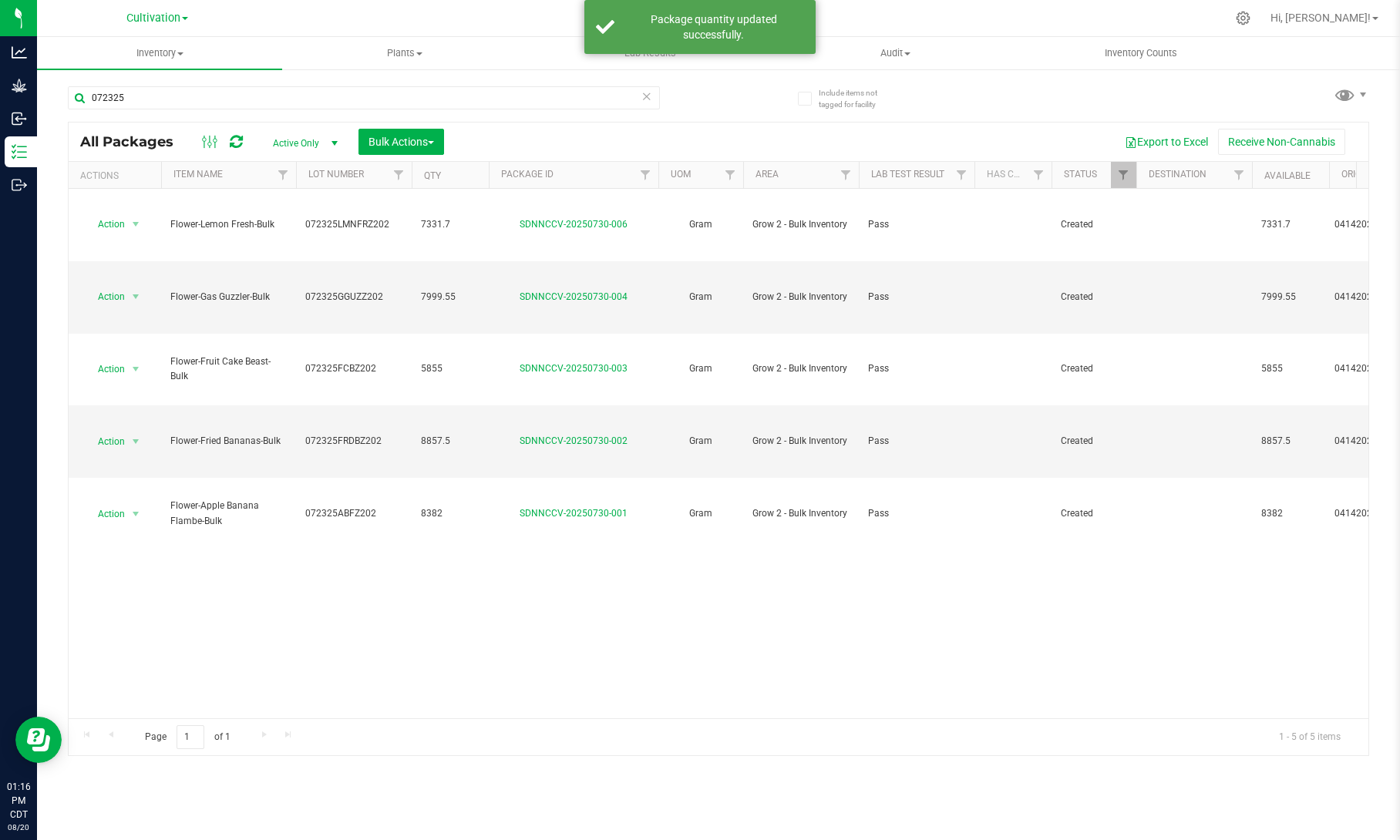
click at [247, 182] on th "Item Name" at bounding box center [228, 175] width 135 height 27
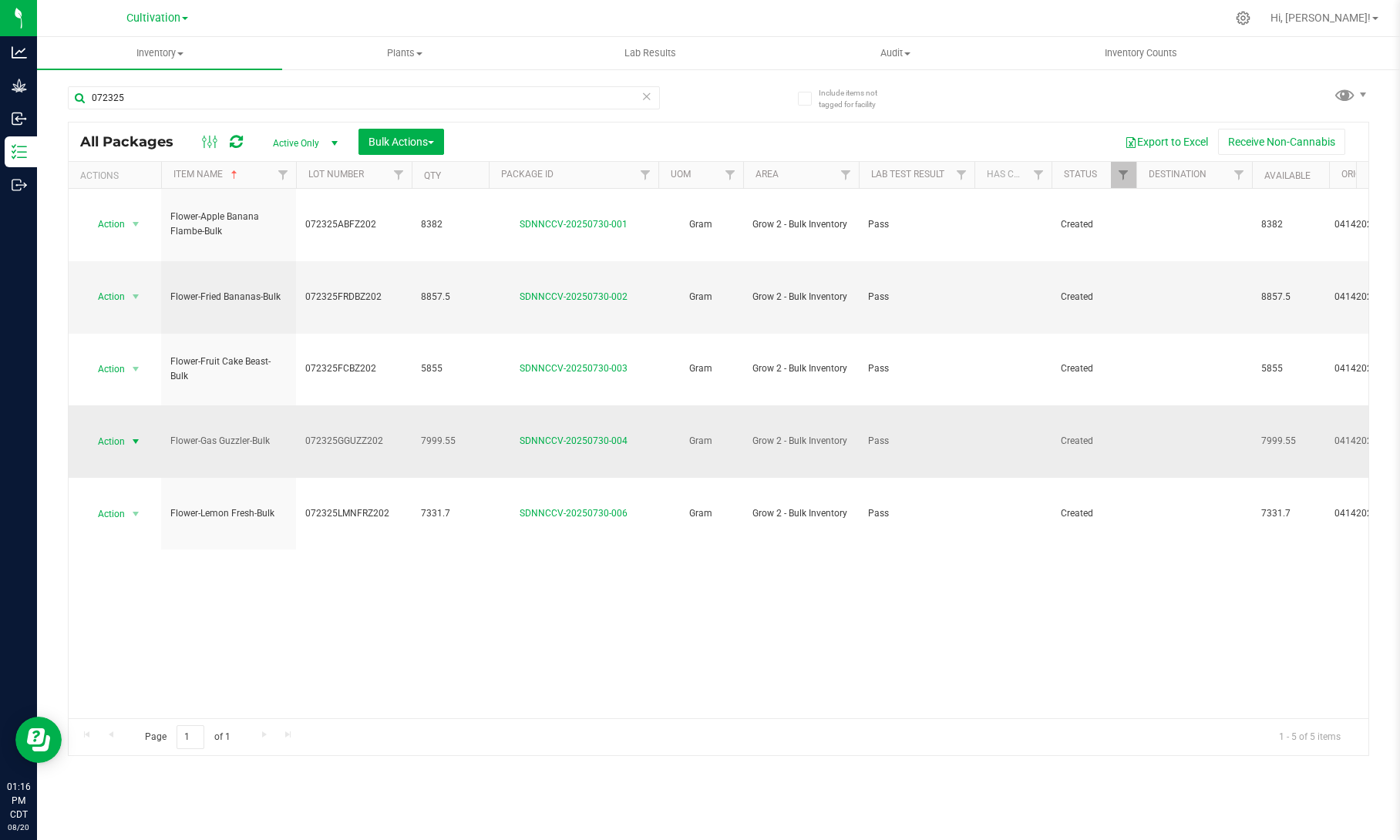
click at [134, 435] on span "select" at bounding box center [135, 441] width 12 height 12
click at [134, 350] on li "Adjust qty" at bounding box center [133, 351] width 95 height 23
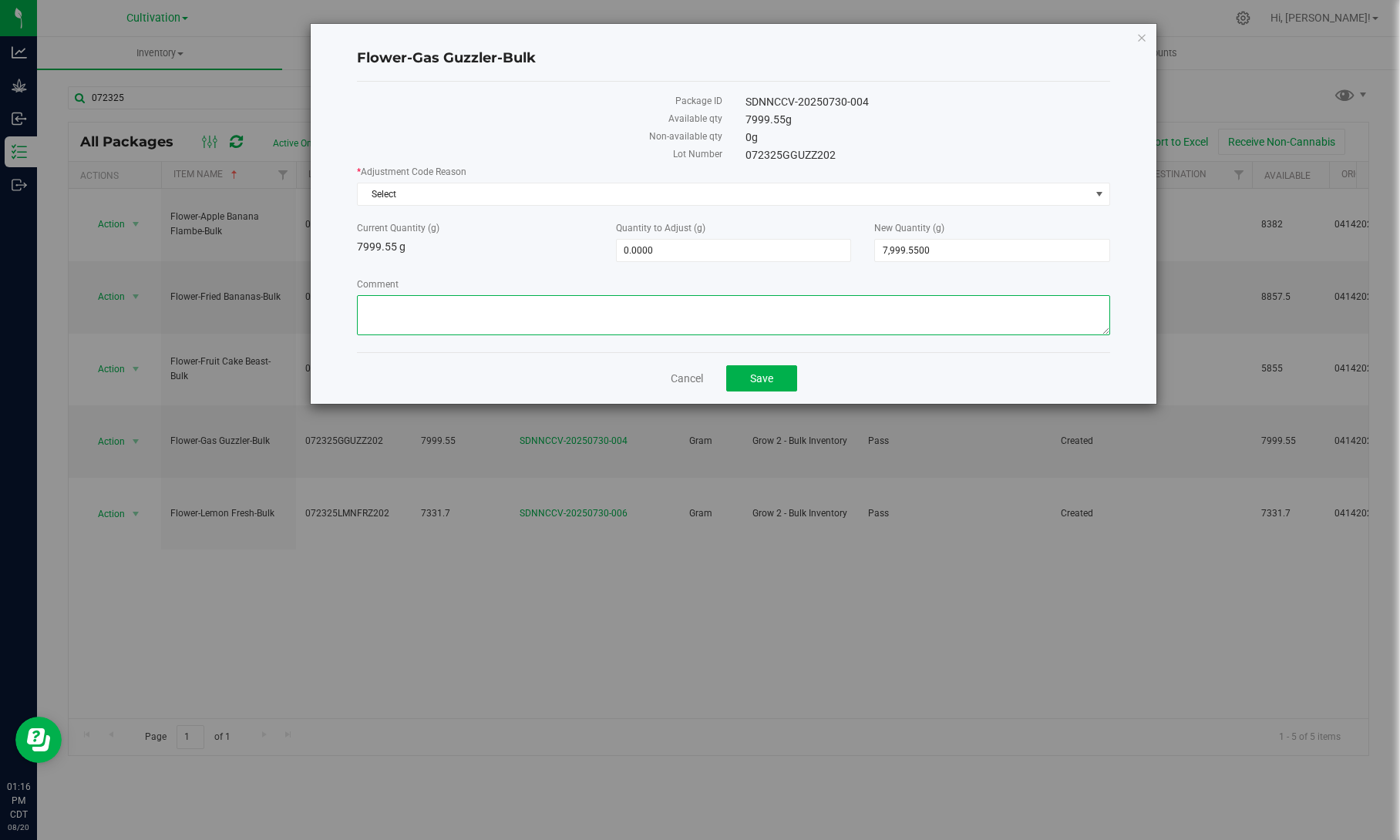
click at [697, 310] on textarea "Comment" at bounding box center [734, 315] width 753 height 40
paste textarea "8/20 Reweighed in Transfer, possible scale variance"
type textarea "8/20 Reweighed in Transfer, possible scale variance"
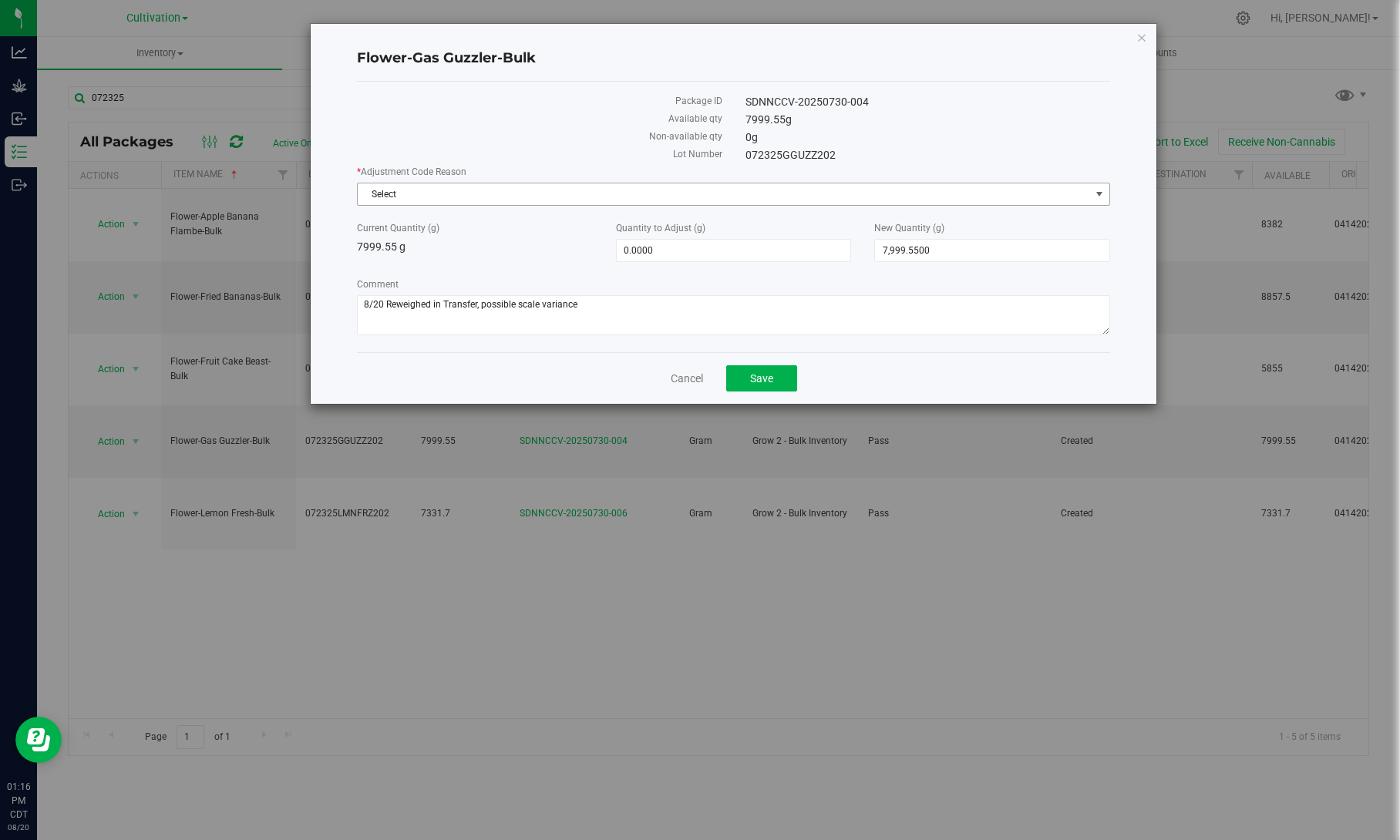
click at [744, 193] on span "Select" at bounding box center [724, 193] width 733 height 21
click at [921, 250] on span "7,999.5500 7999.55" at bounding box center [992, 250] width 236 height 23
click at [921, 250] on input "7999.55" at bounding box center [992, 250] width 234 height 21
type input "7844"
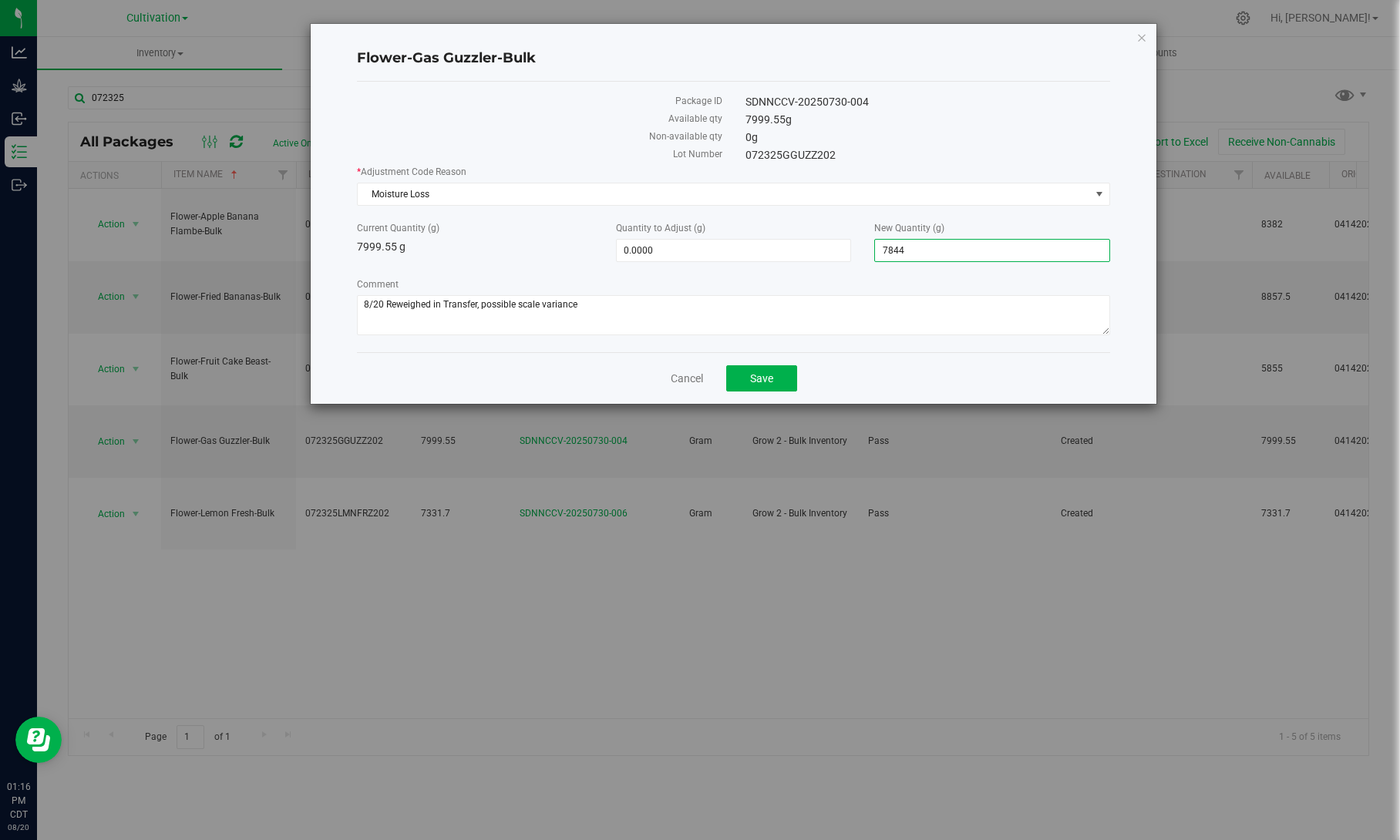
type input "-155.5500"
type input "7,844.0000"
click at [921, 270] on div "* Adjustment Code Reason Moisture Loss Select API Adjustment Error API Conversi…" at bounding box center [734, 252] width 753 height 175
click at [762, 372] on span "Save" at bounding box center [762, 378] width 23 height 12
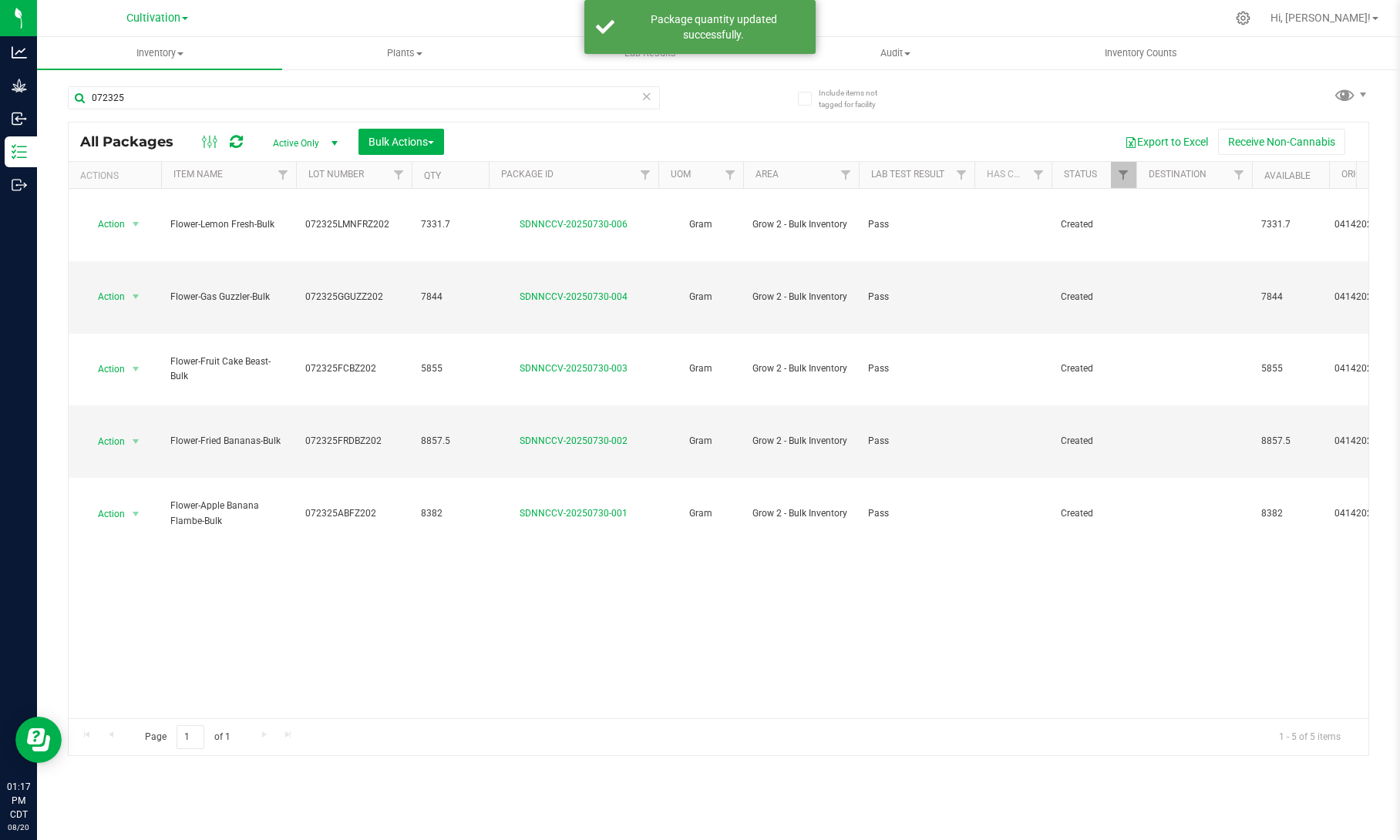
click at [242, 182] on th "Item Name" at bounding box center [228, 175] width 135 height 27
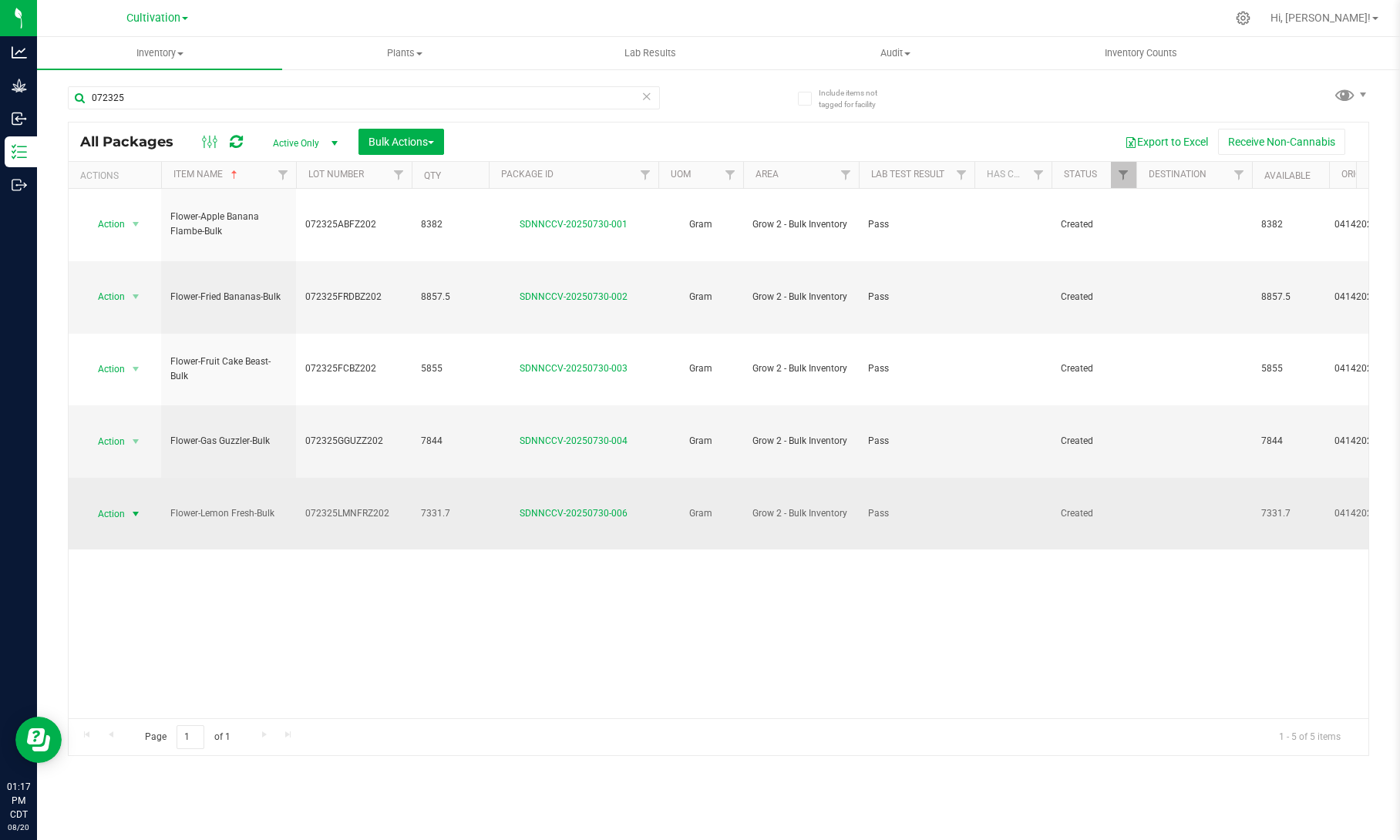
click at [139, 503] on span "select" at bounding box center [135, 514] width 20 height 21
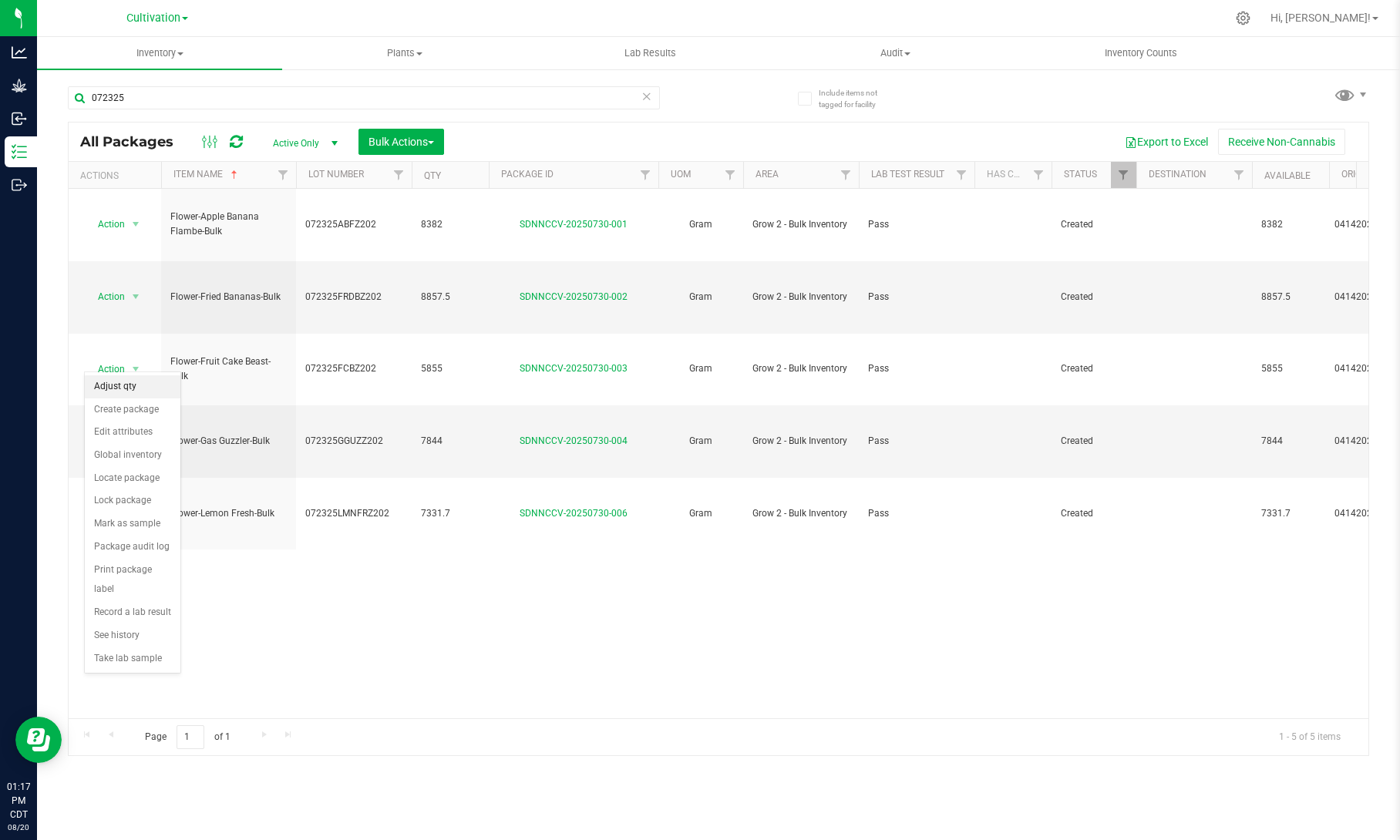
click at [144, 383] on li "Adjust qty" at bounding box center [133, 387] width 95 height 23
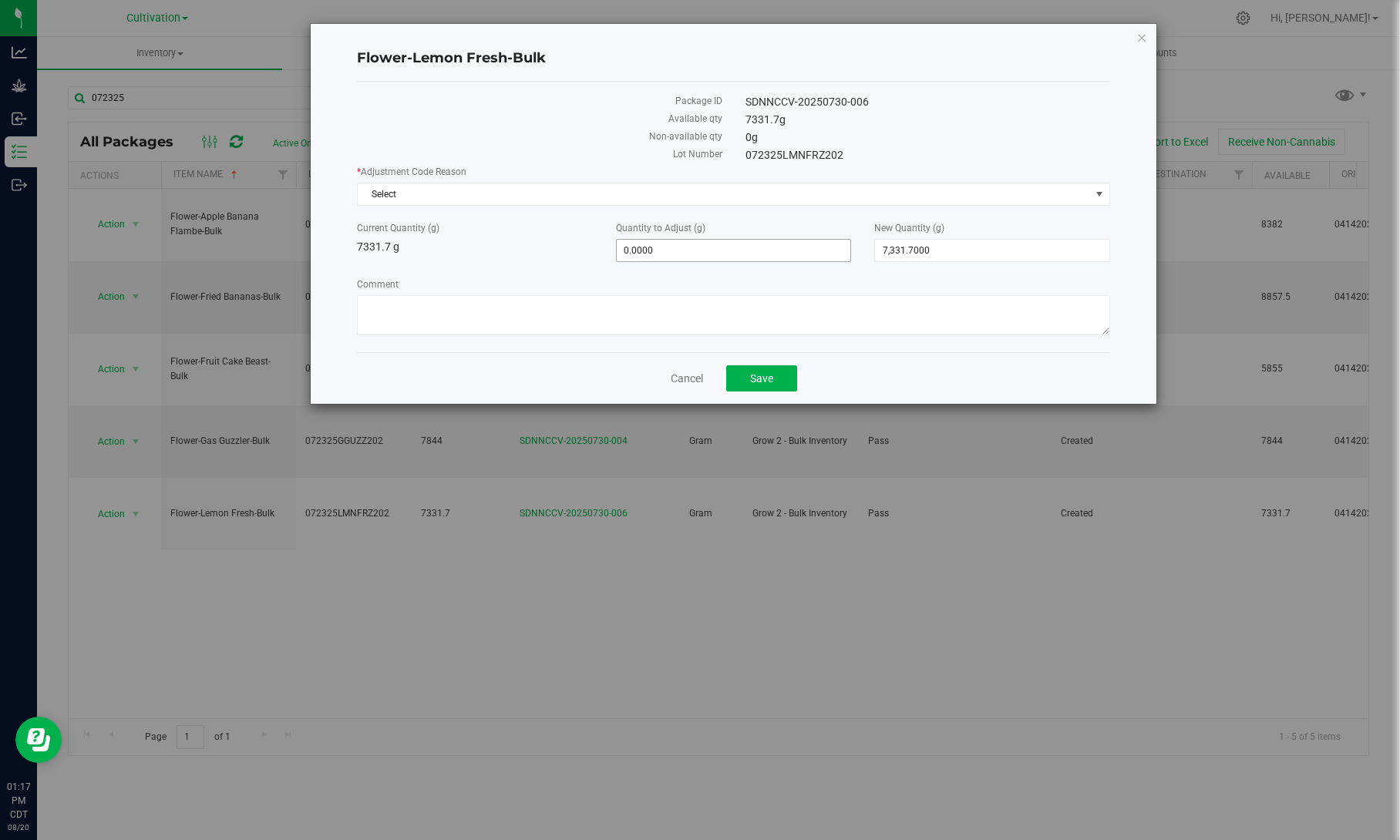
click at [706, 245] on span "0.0000 0" at bounding box center [734, 250] width 236 height 23
click at [966, 252] on span "7,331.7000 7331.7" at bounding box center [992, 250] width 236 height 23
click at [966, 252] on input "7331.7" at bounding box center [992, 250] width 234 height 21
type input "7106.5"
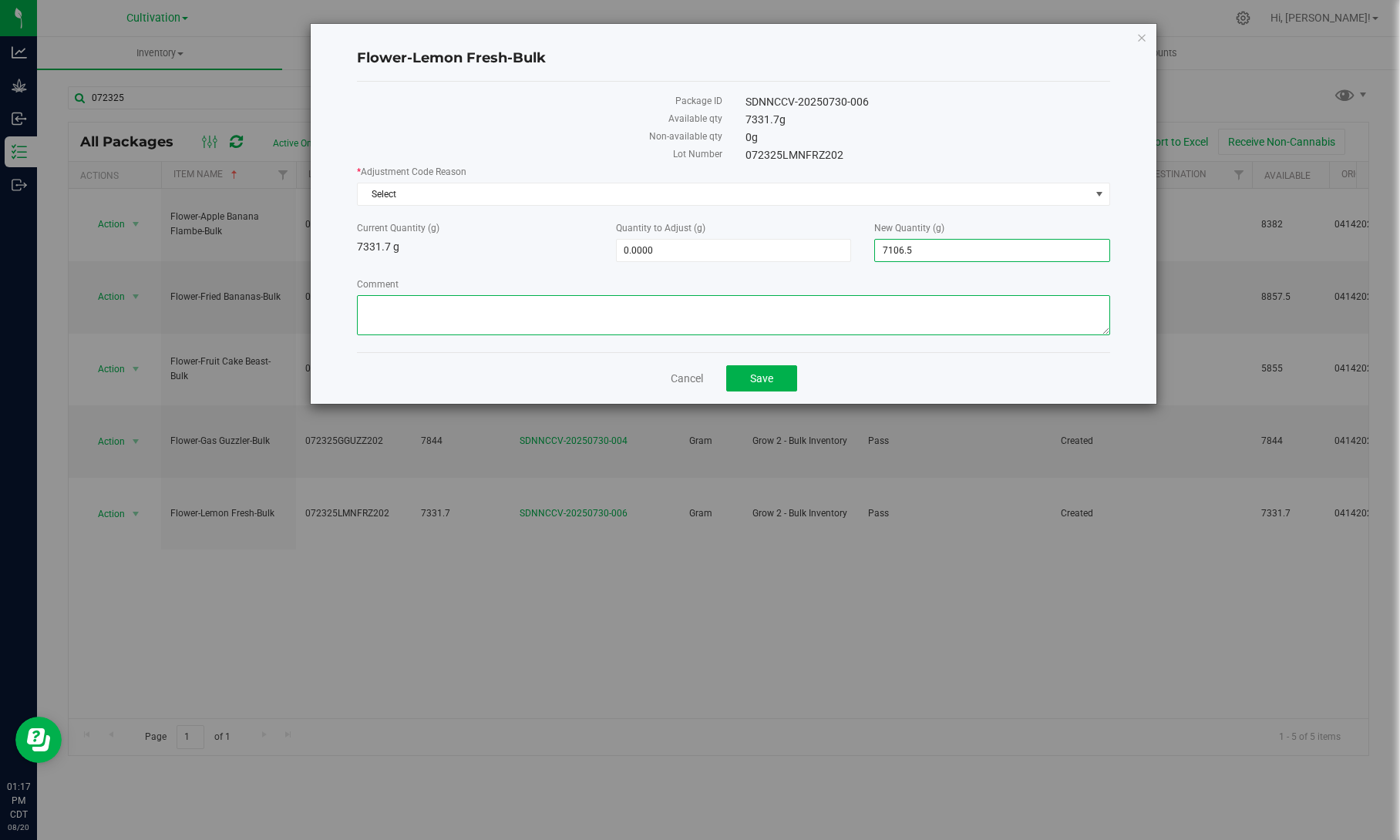
type input "-225.2000"
type input "7,106.5000"
click at [939, 298] on textarea "Comment" at bounding box center [734, 315] width 753 height 40
paste textarea "8/20 Reweighed in Transfer, possible scale variance"
type textarea "8/20 Reweighed in Transfer, possible scale variance"
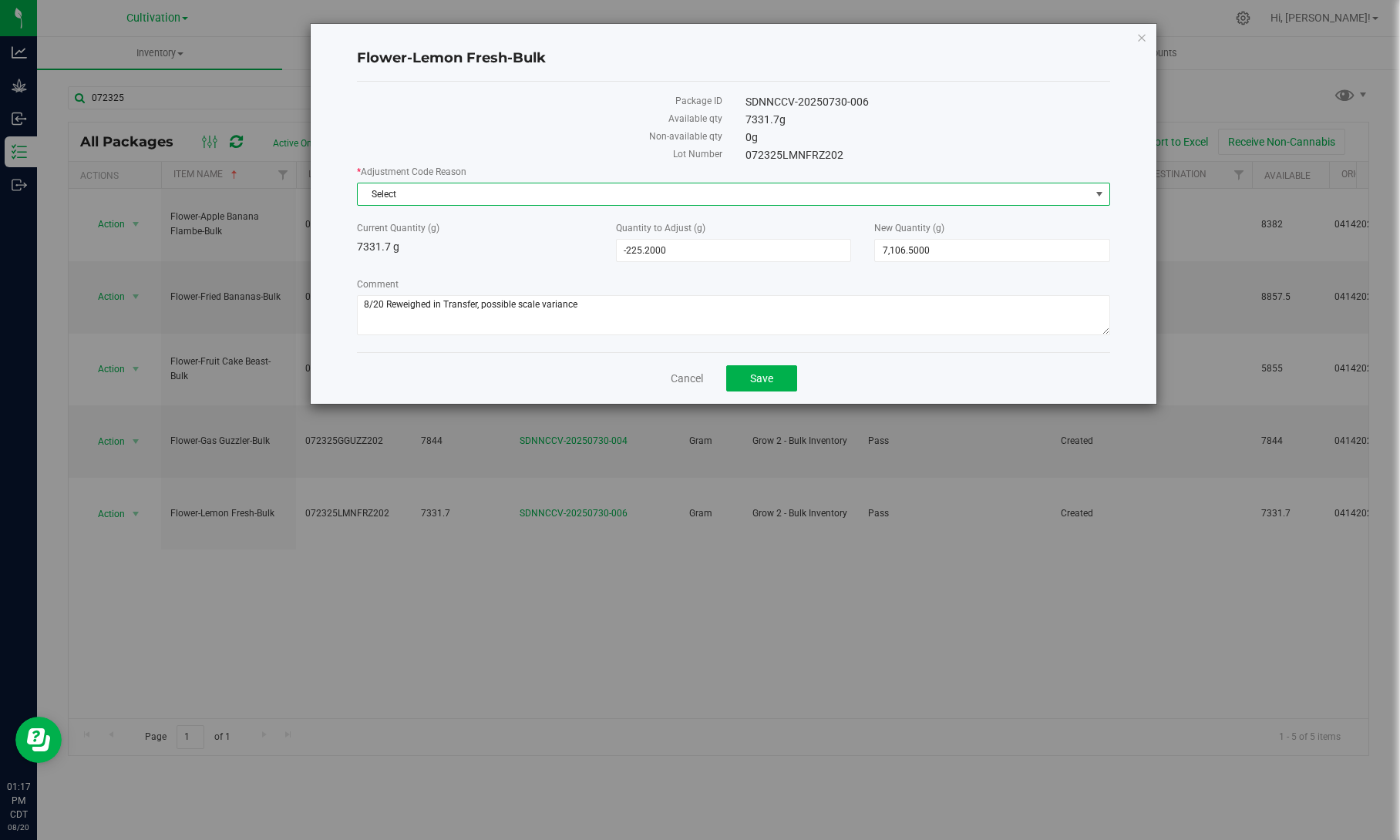
click at [837, 196] on span "Select" at bounding box center [724, 193] width 733 height 21
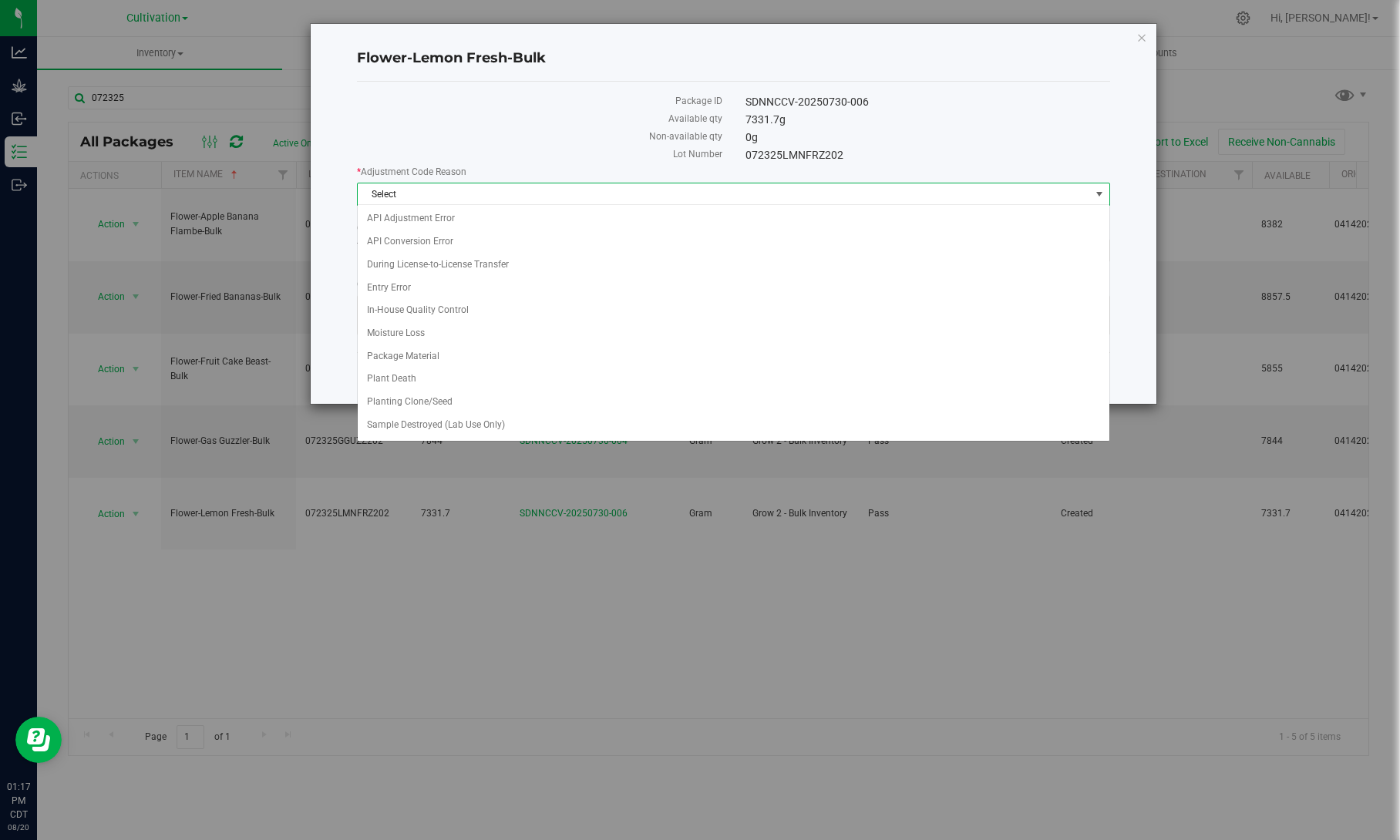
click at [837, 196] on span "Select" at bounding box center [724, 193] width 733 height 21
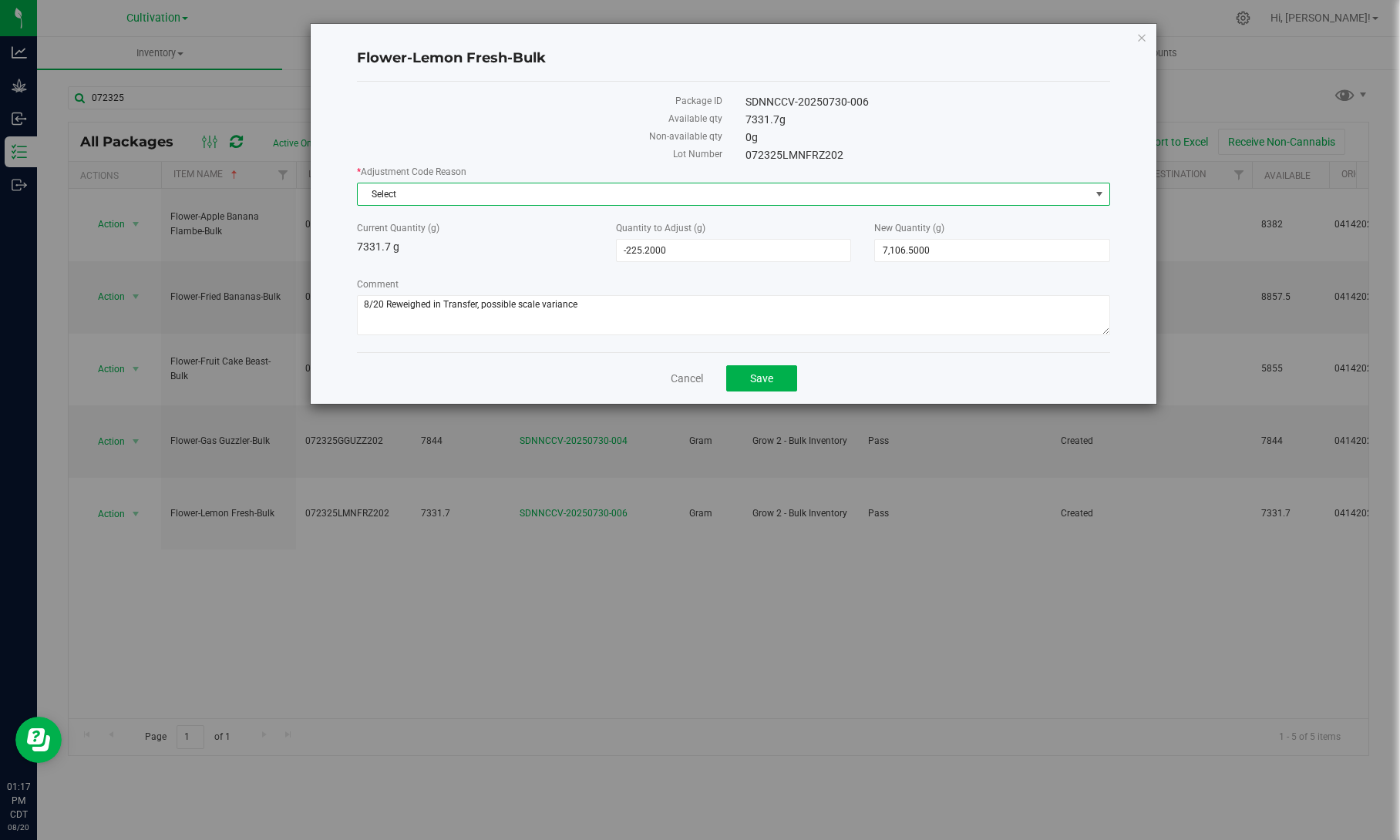
click at [837, 196] on span "Select" at bounding box center [724, 193] width 733 height 21
click at [762, 379] on span "Save" at bounding box center [762, 378] width 23 height 12
